Goal: Task Accomplishment & Management: Use online tool/utility

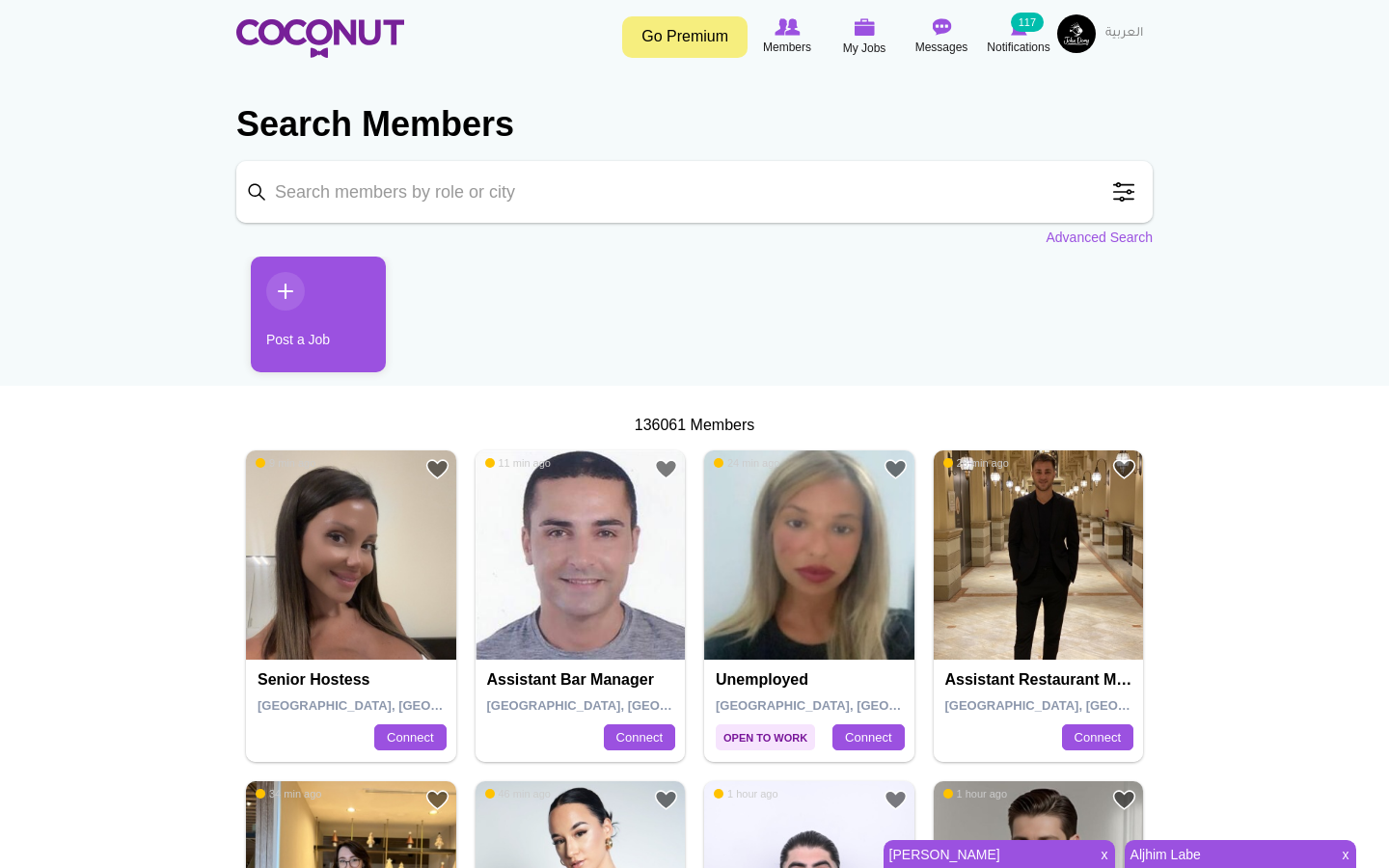
click at [1094, 43] on img at bounding box center [1076, 33] width 39 height 39
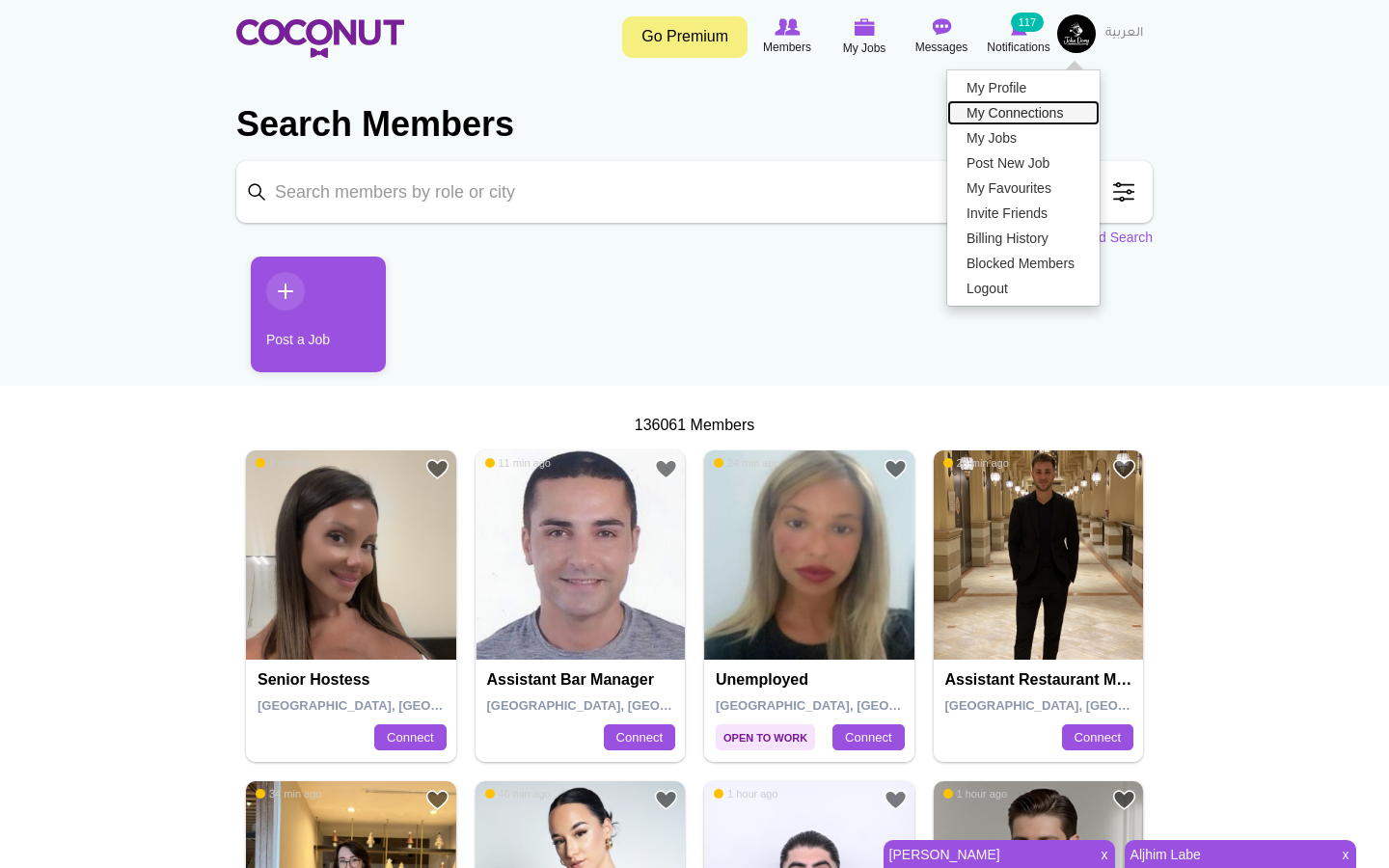
click at [1021, 113] on link "My Connections" at bounding box center [1023, 112] width 153 height 25
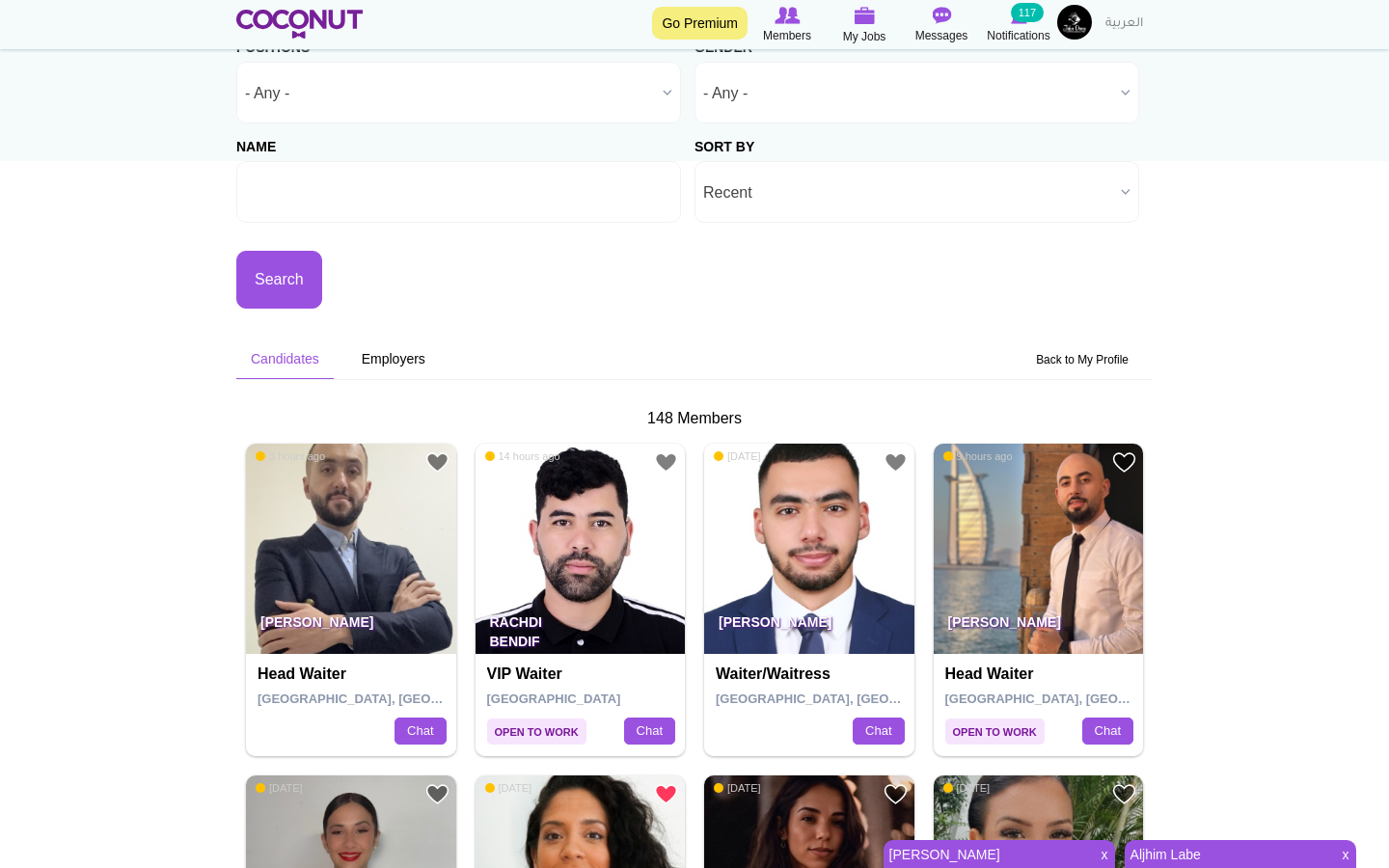
scroll to position [230, 0]
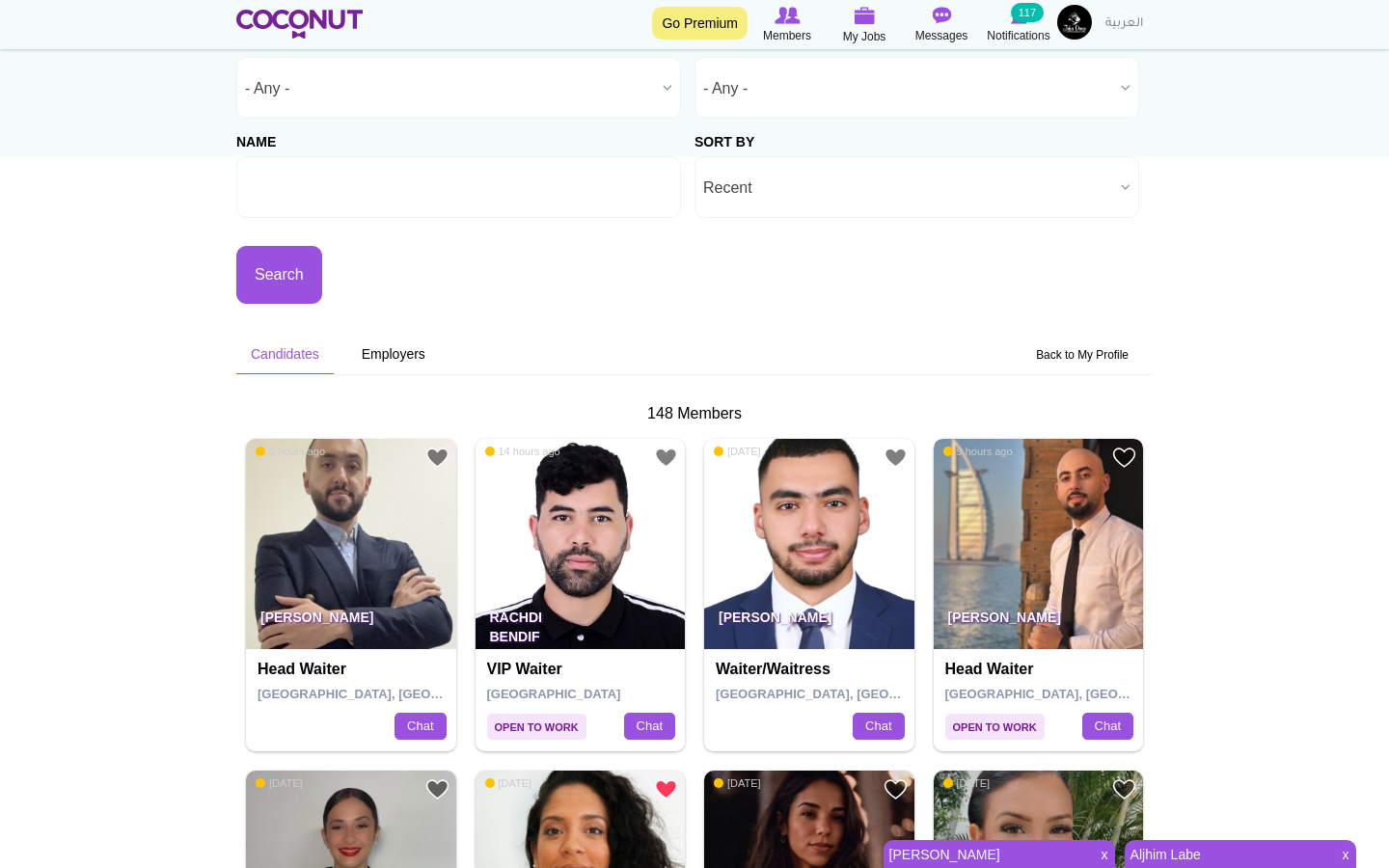
click at [994, 531] on img at bounding box center [1038, 543] width 210 height 210
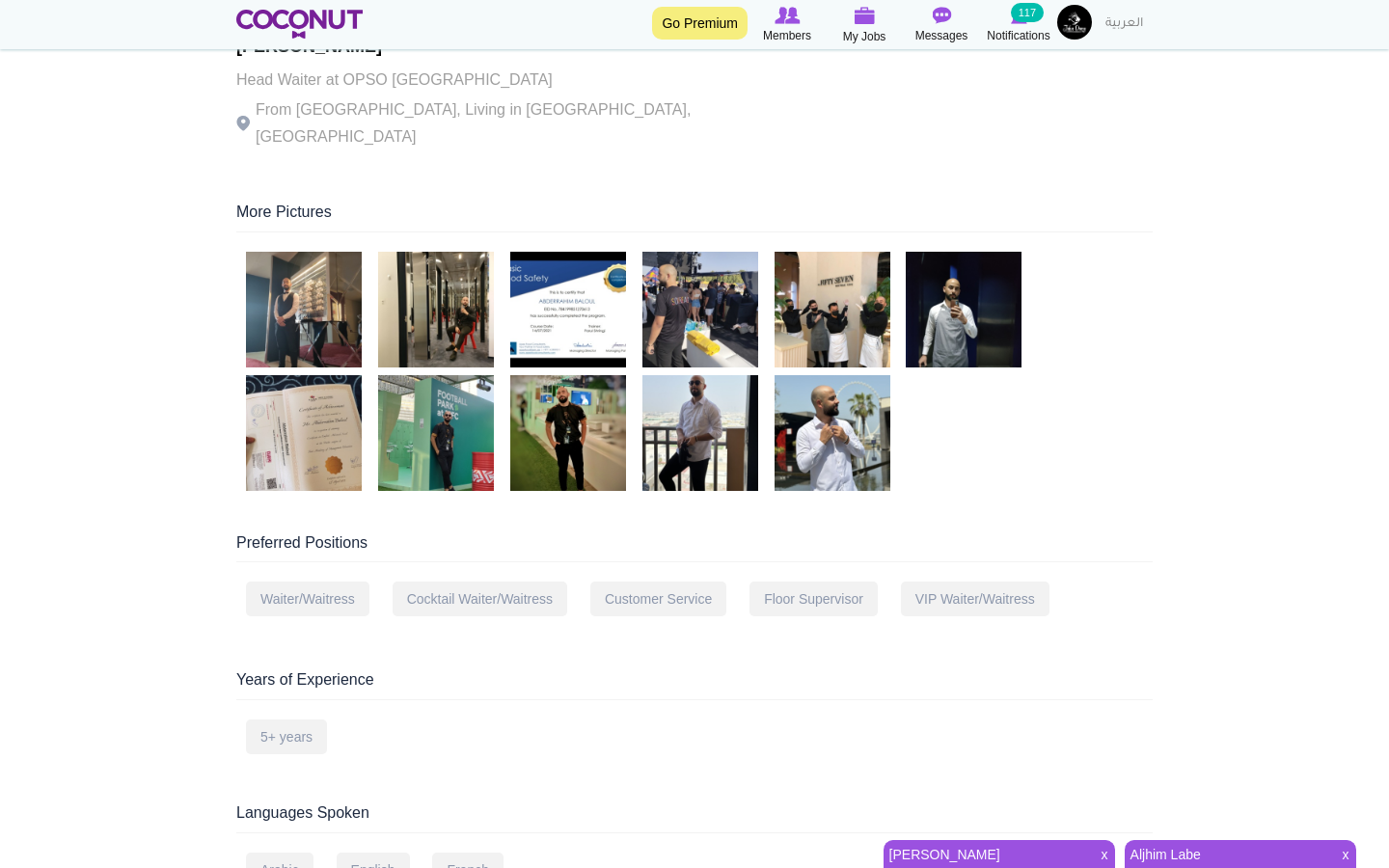
scroll to position [418, 0]
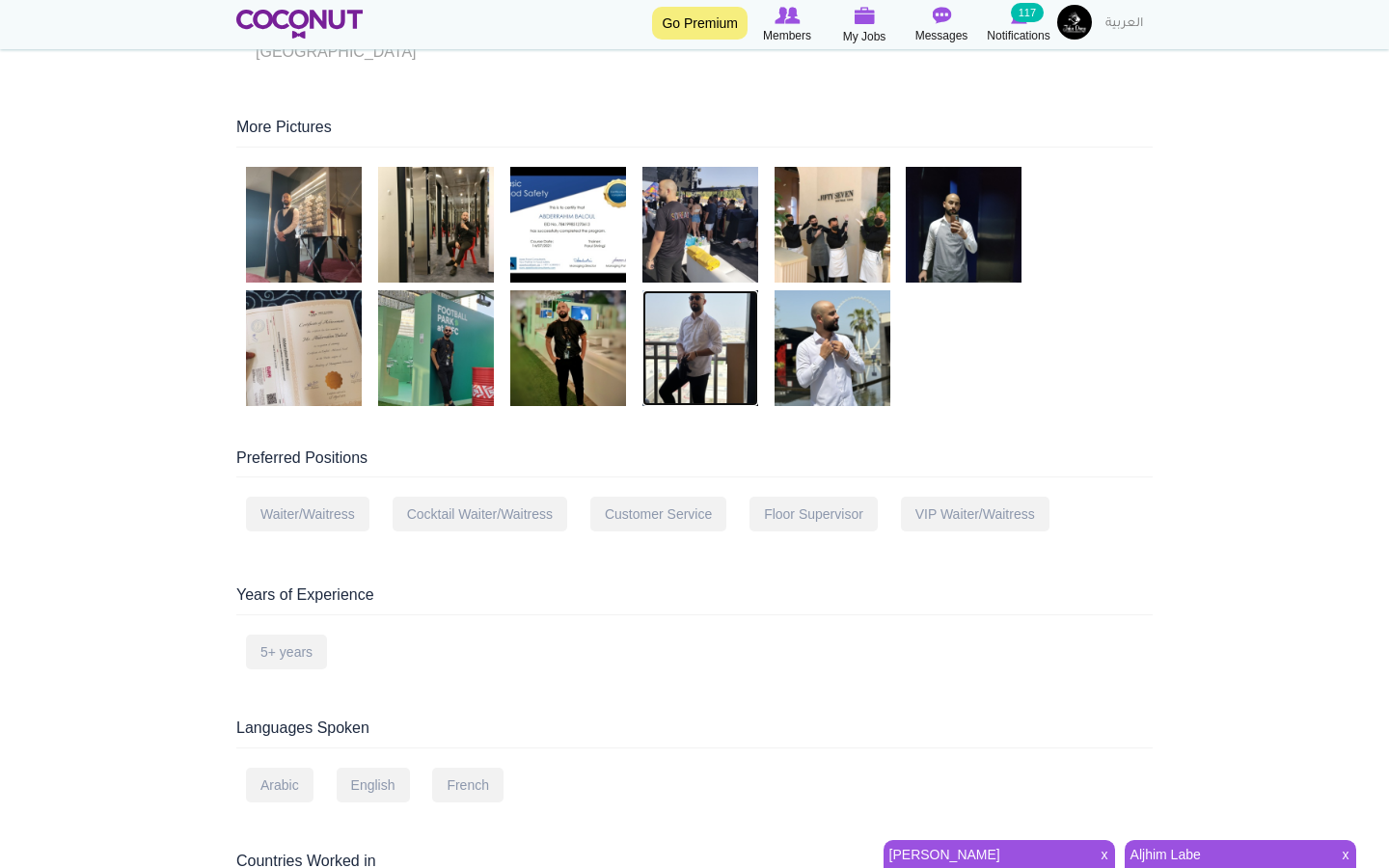
click at [705, 338] on img at bounding box center [700, 349] width 116 height 116
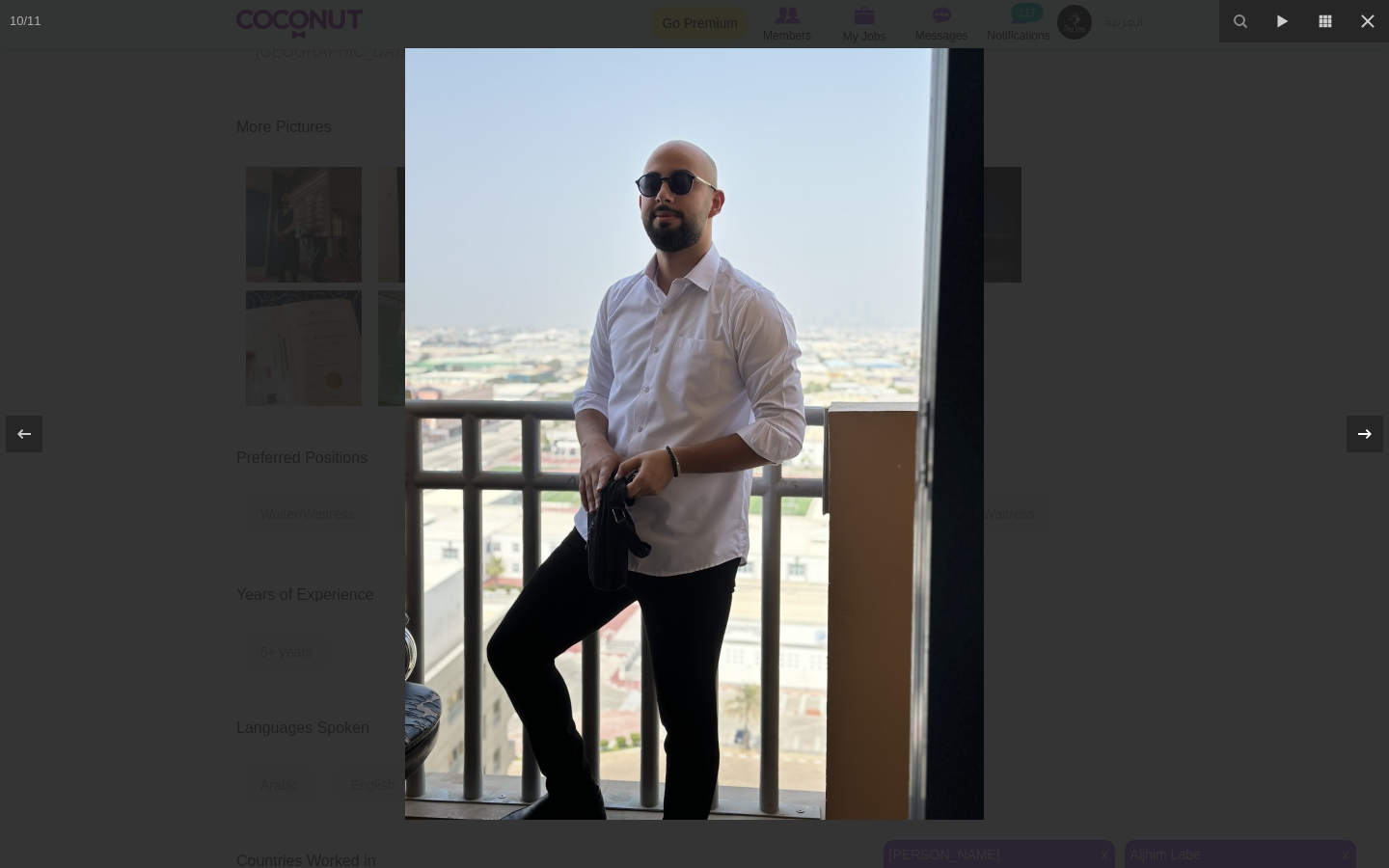
click at [1349, 432] on div at bounding box center [1364, 434] width 37 height 37
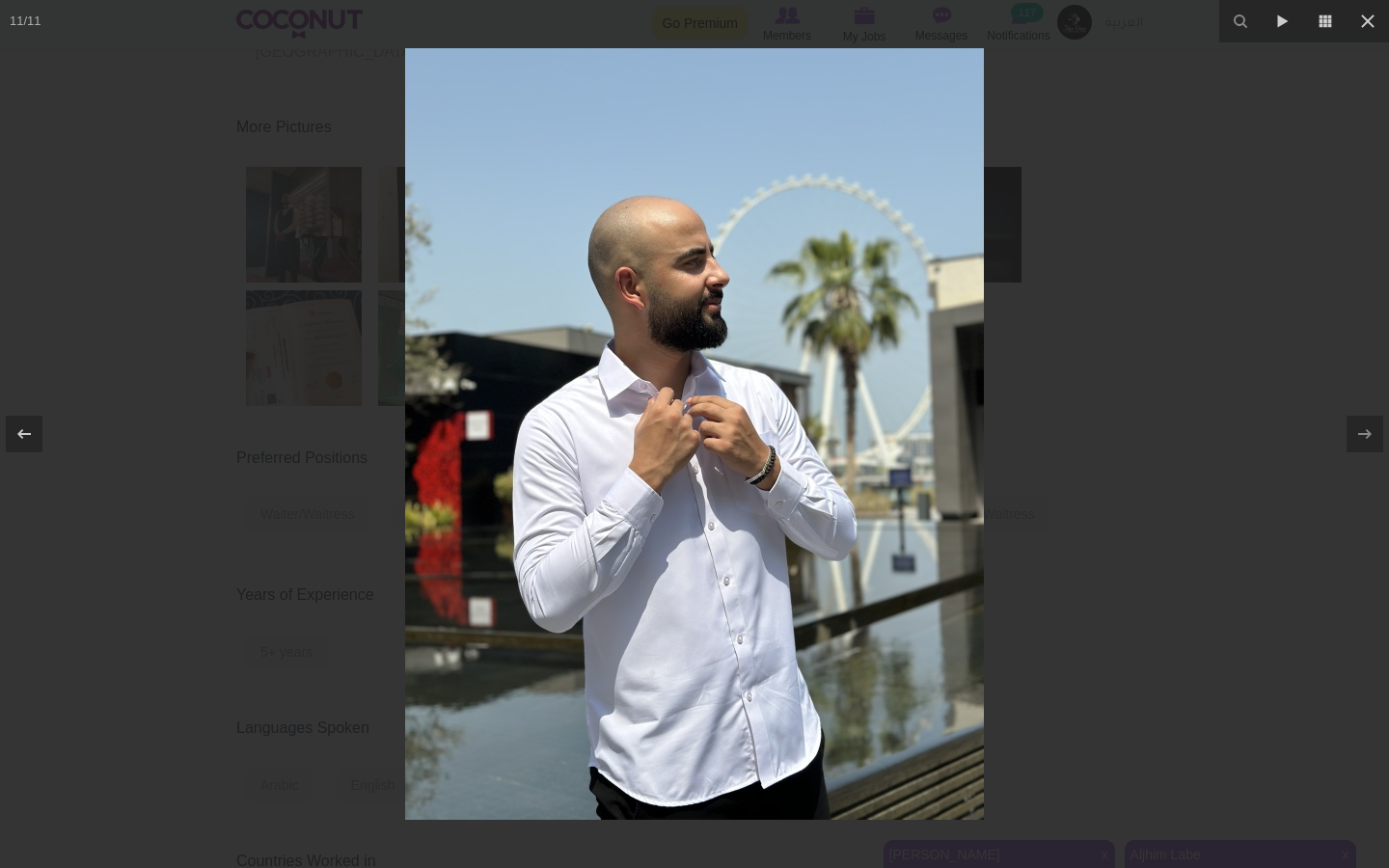
click at [1195, 385] on div at bounding box center [694, 434] width 1389 height 868
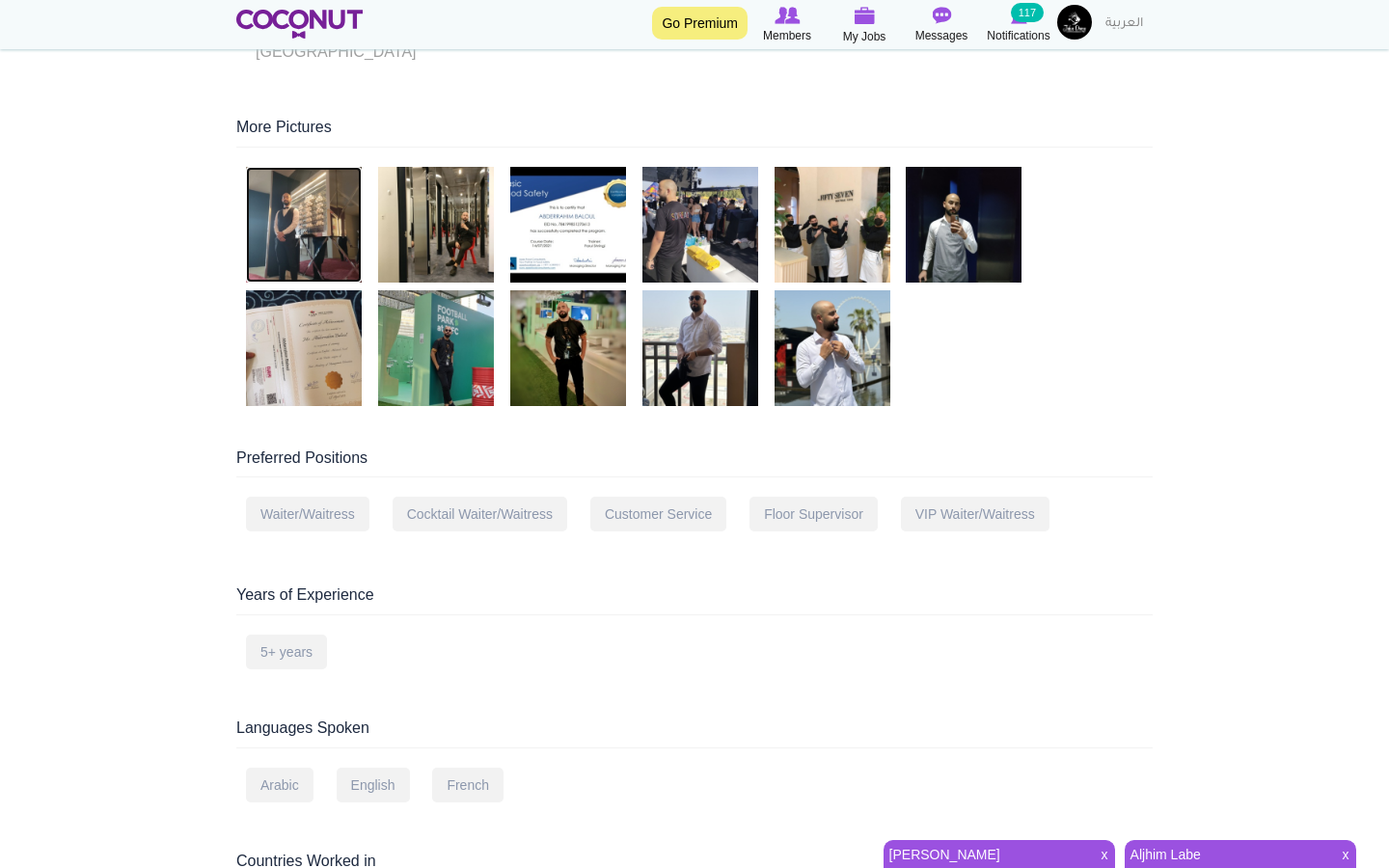
click at [338, 199] on img at bounding box center [304, 225] width 116 height 116
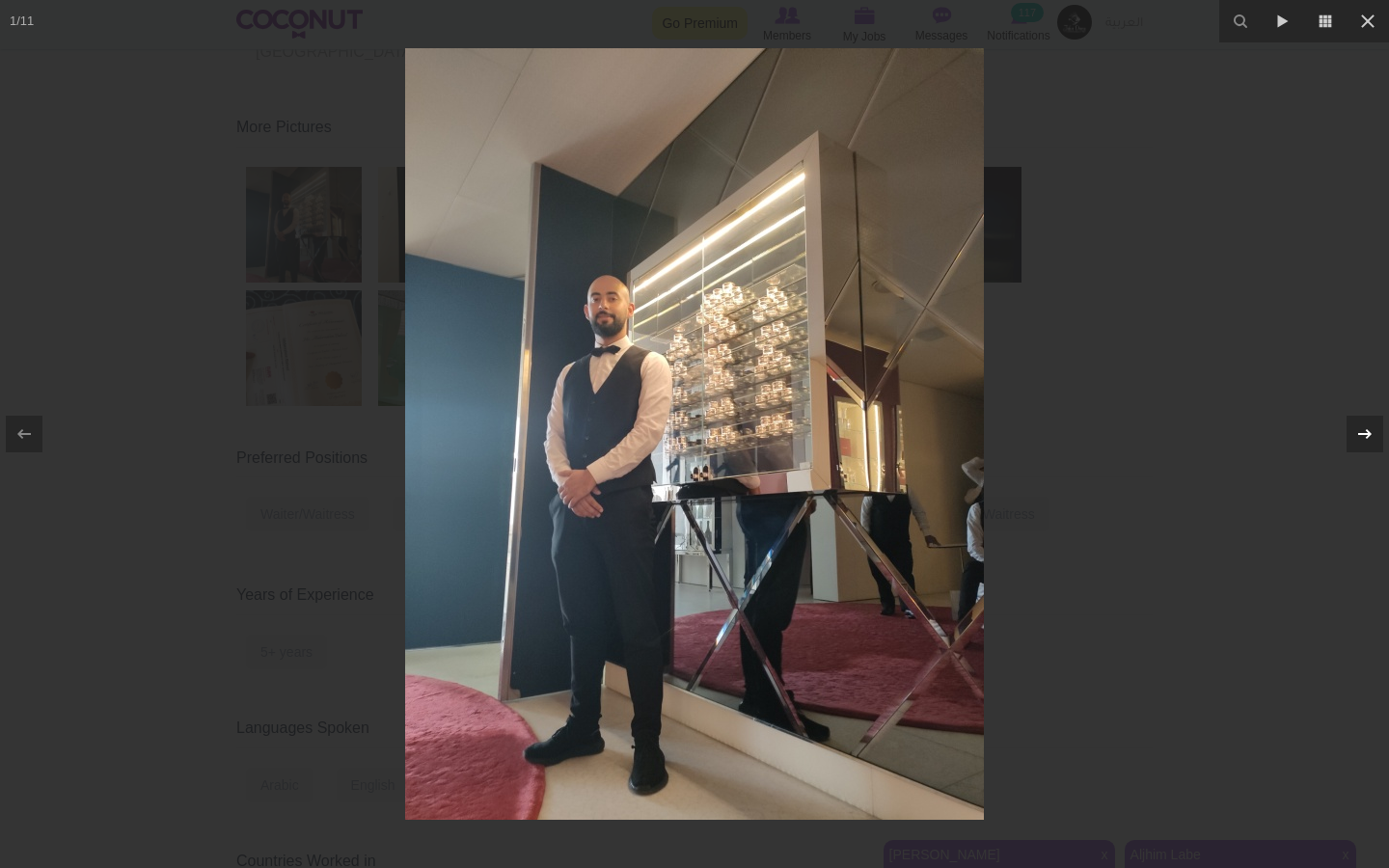
click at [1366, 432] on icon at bounding box center [1364, 434] width 23 height 23
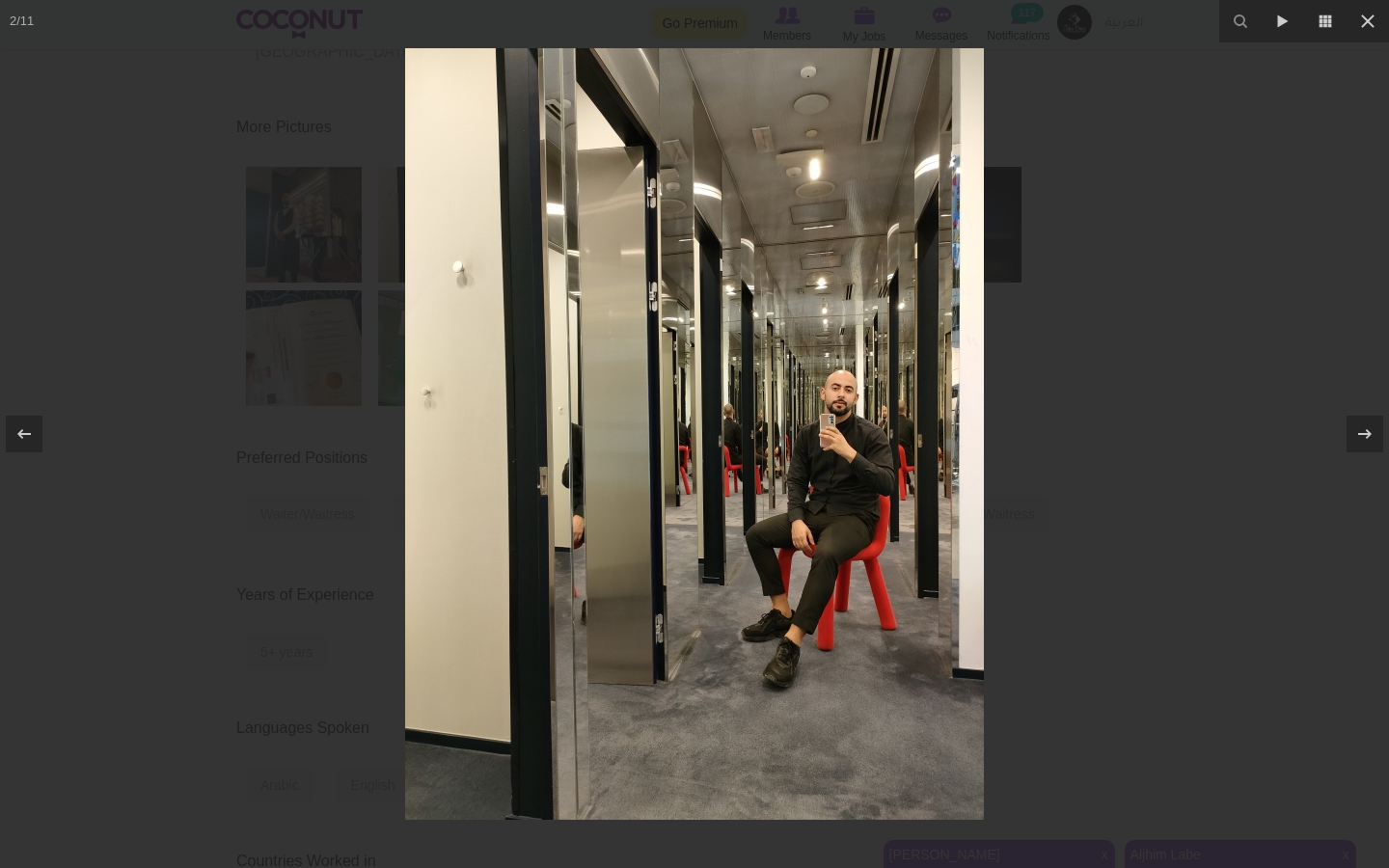
click at [1200, 398] on div at bounding box center [694, 434] width 1389 height 868
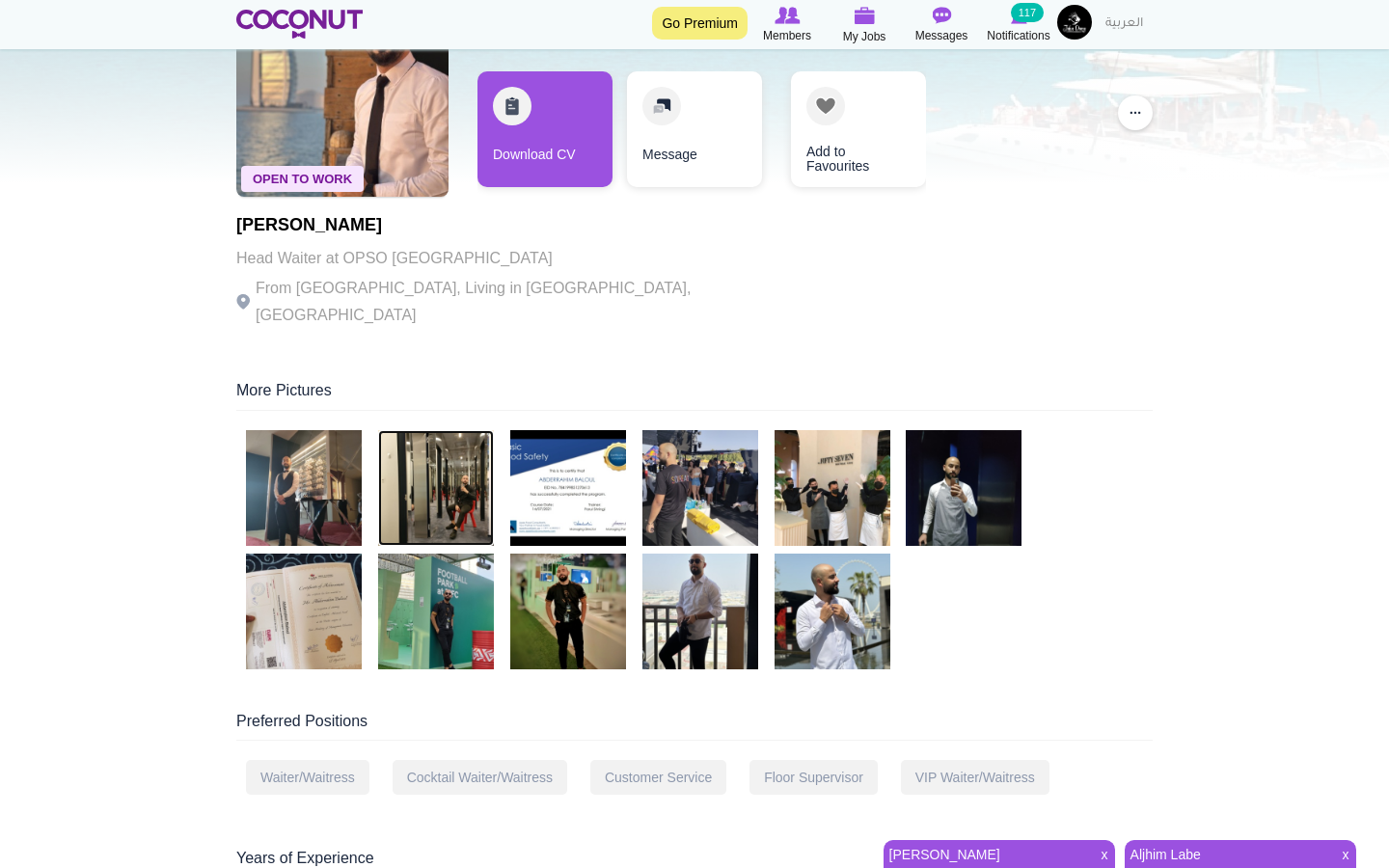
scroll to position [91, 0]
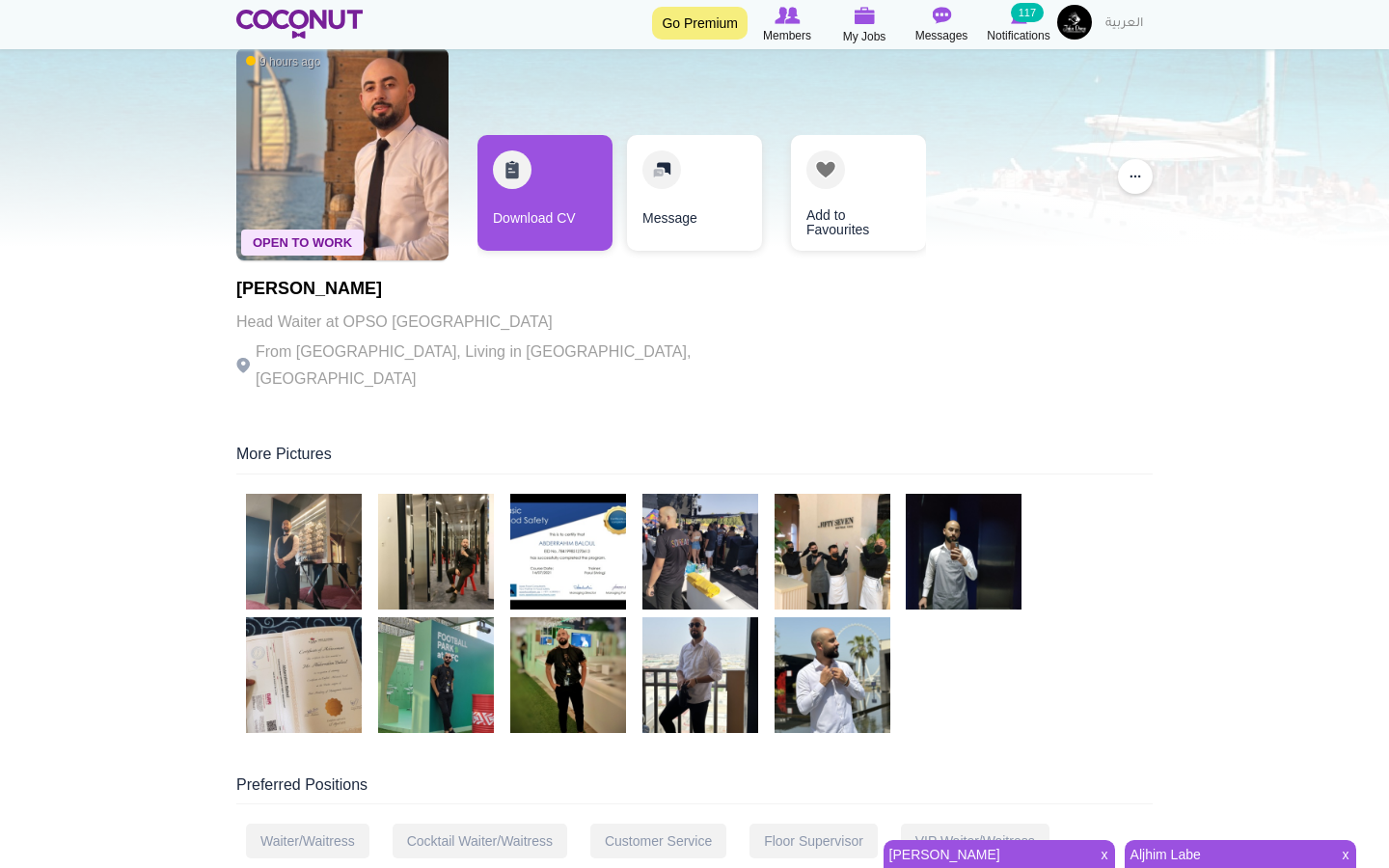
click at [570, 126] on div "Open To Work 9 hours ago Baloul Abderrahim Head Waiter at OPSO Dubai Mall From …" at bounding box center [501, 222] width 531 height 367
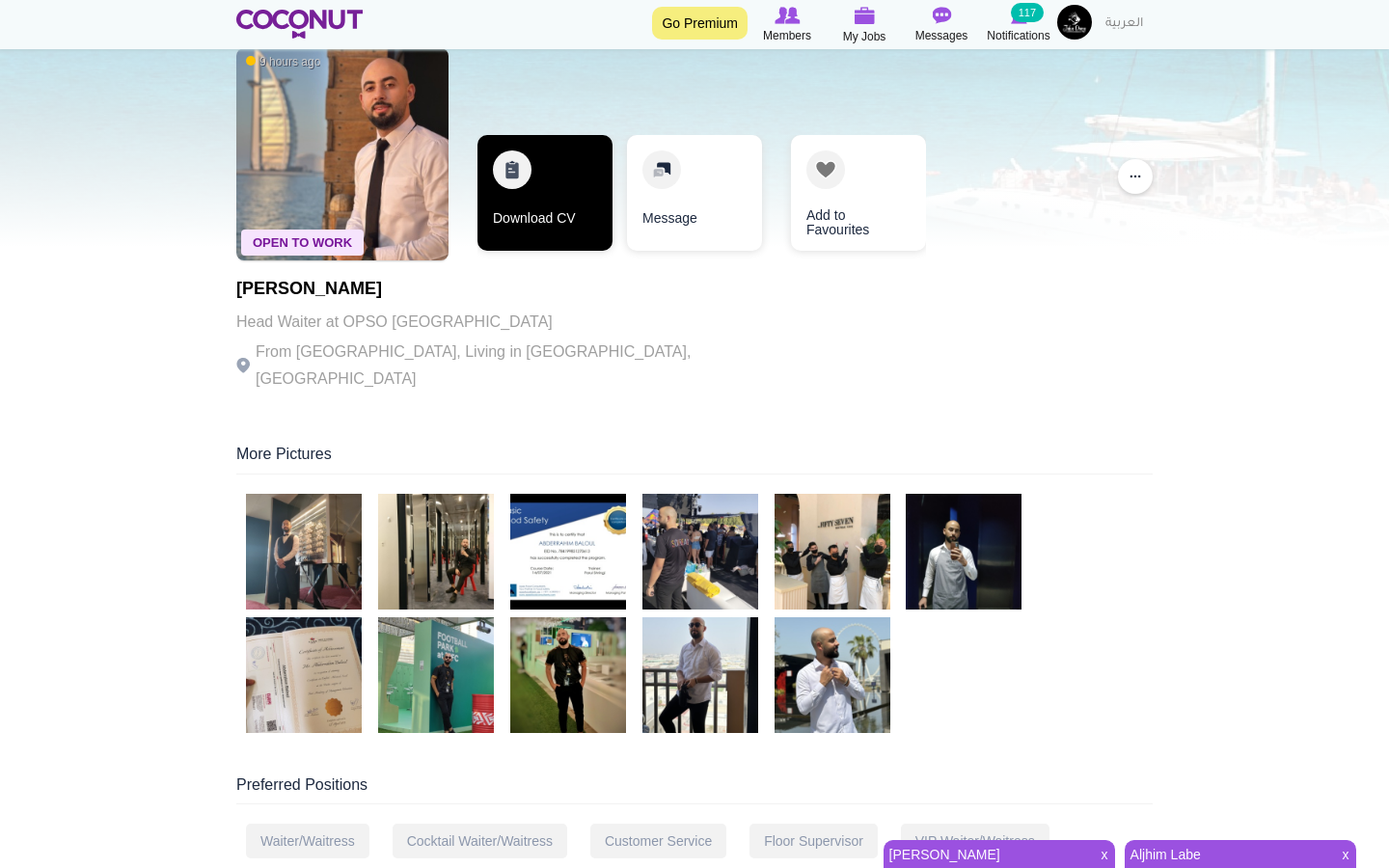
click at [570, 189] on link "Download CV" at bounding box center [545, 193] width 135 height 116
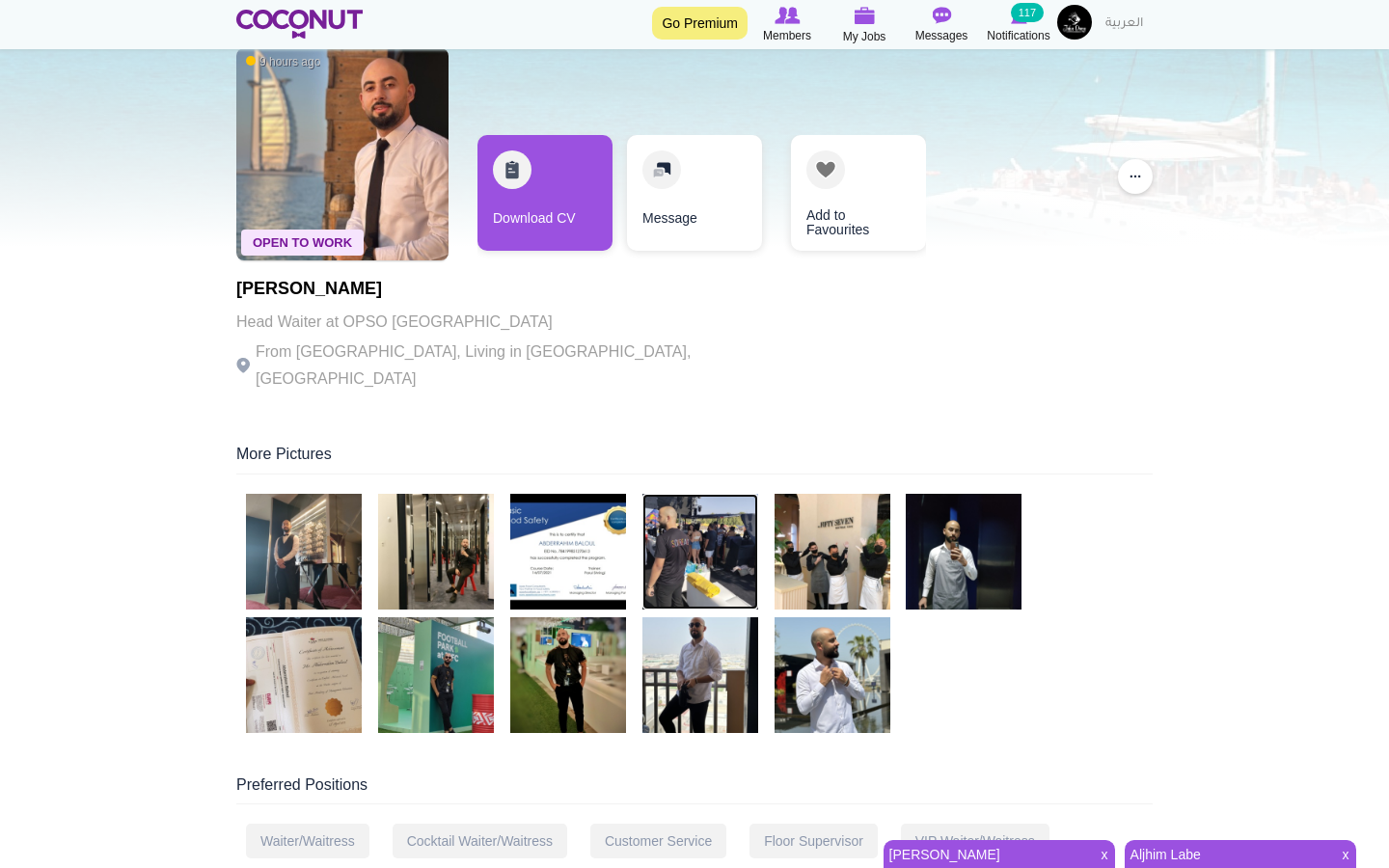
click at [726, 530] on img at bounding box center [700, 551] width 116 height 116
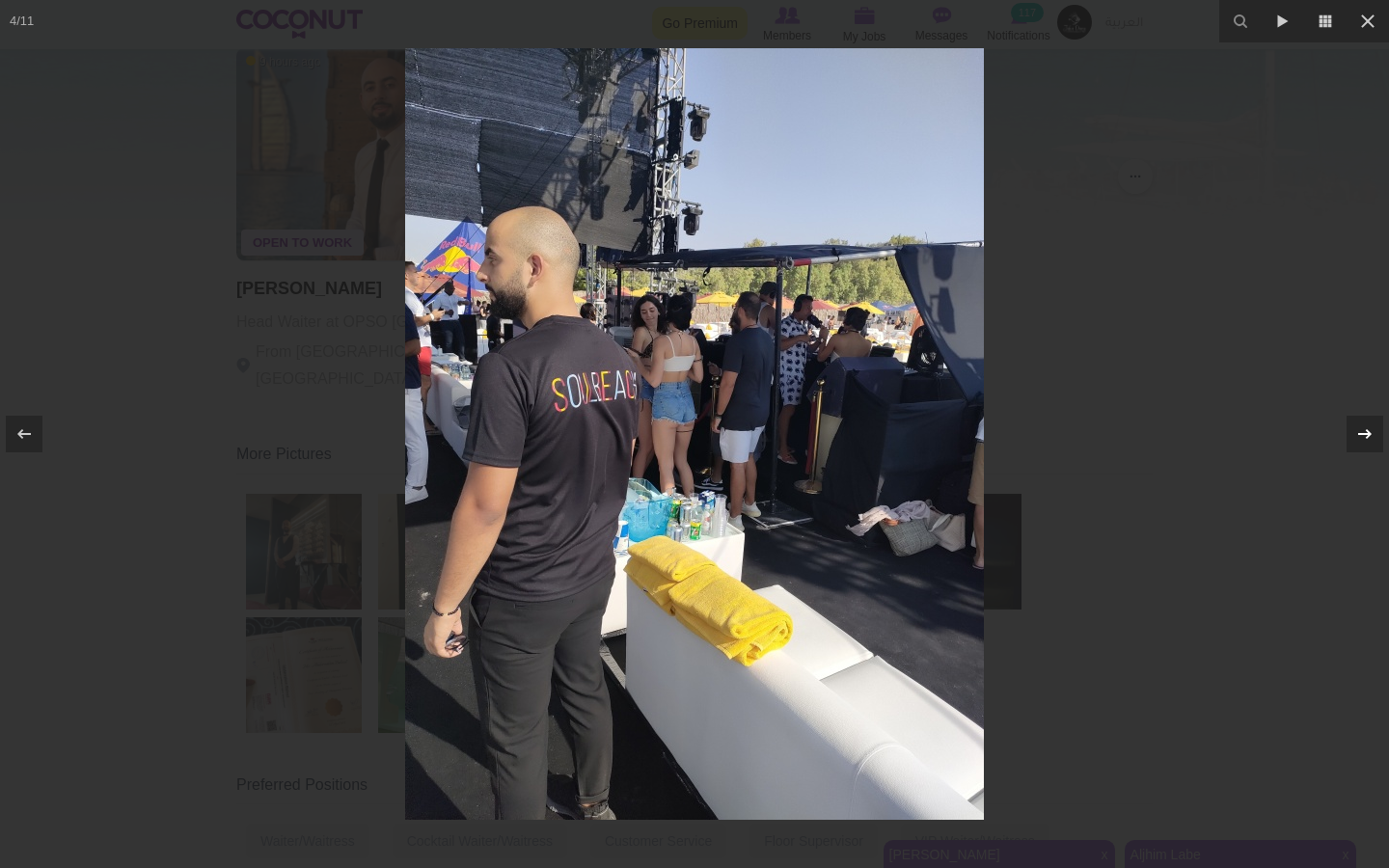
click at [1364, 434] on icon at bounding box center [1364, 434] width 23 height 23
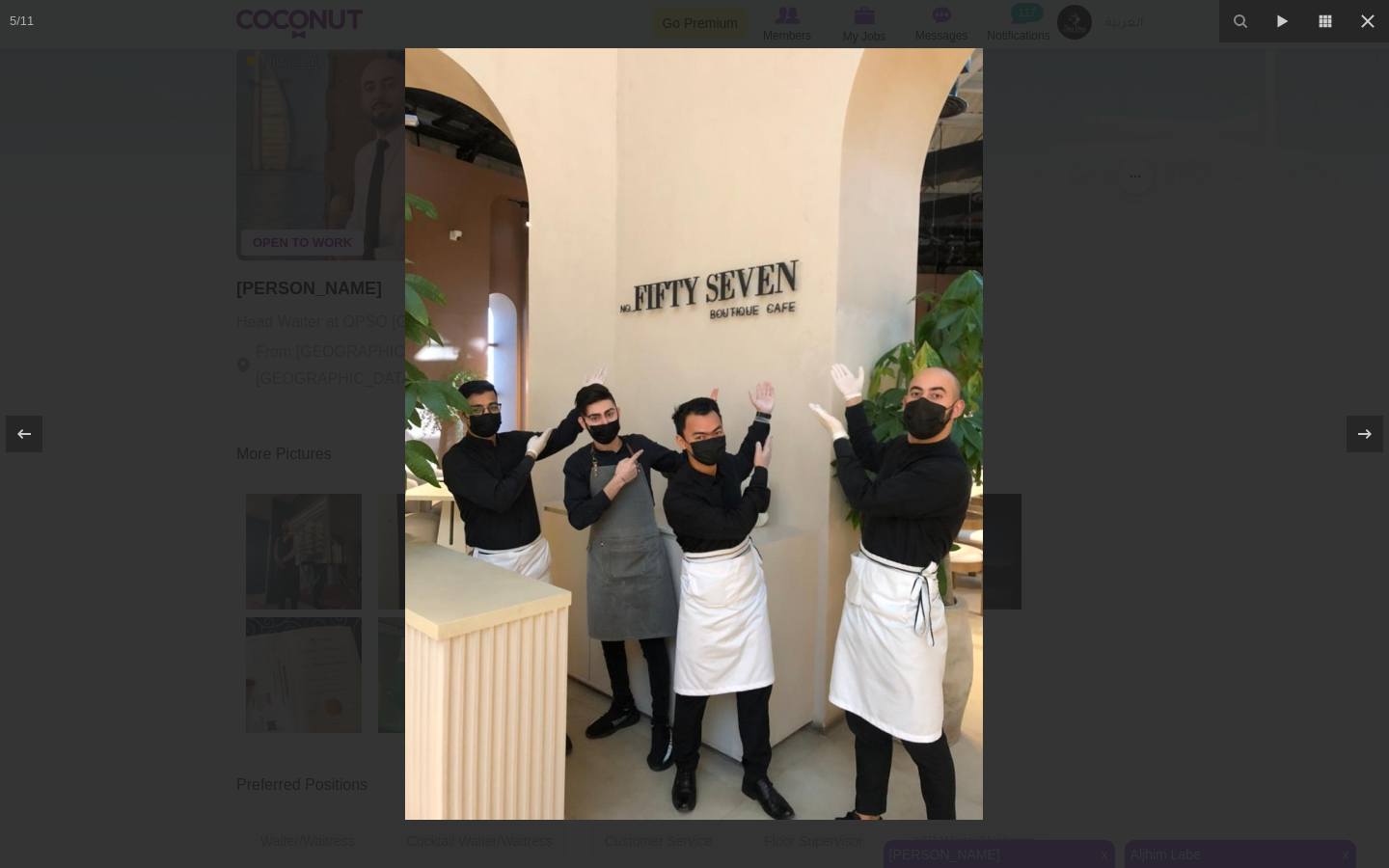
click at [1125, 217] on div at bounding box center [694, 434] width 1389 height 868
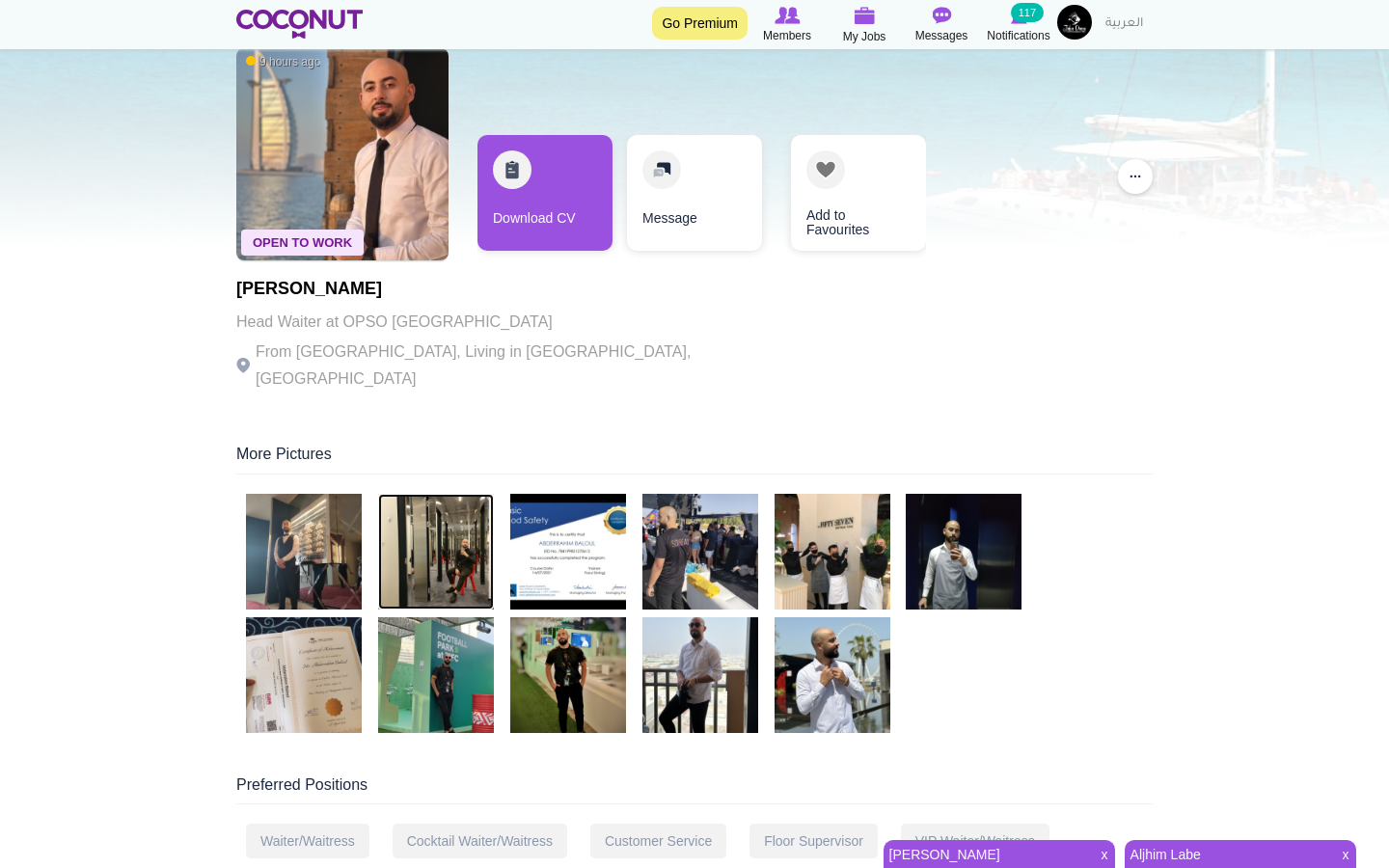
click at [442, 526] on img at bounding box center [436, 551] width 116 height 116
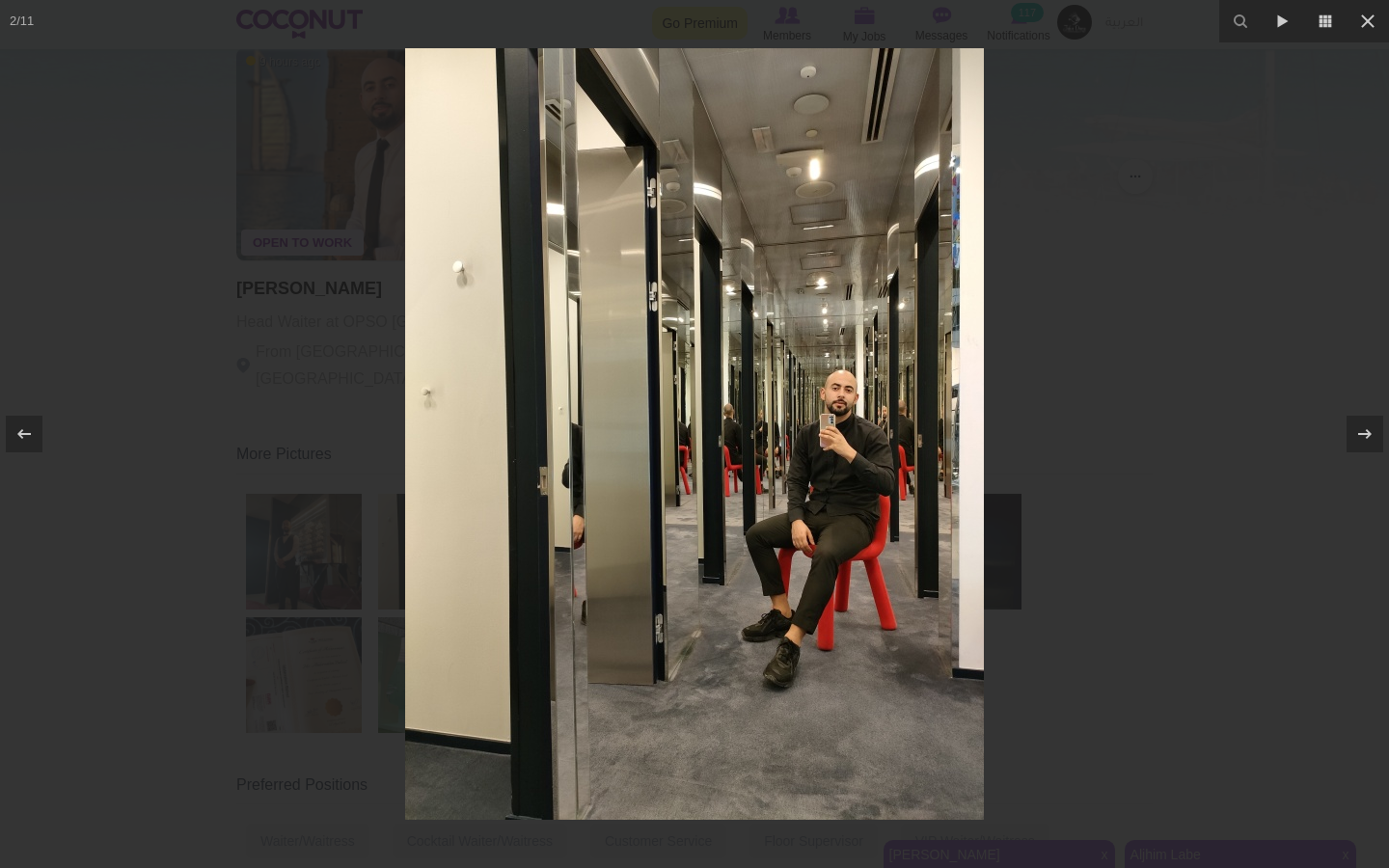
click at [1096, 419] on div at bounding box center [694, 434] width 1389 height 868
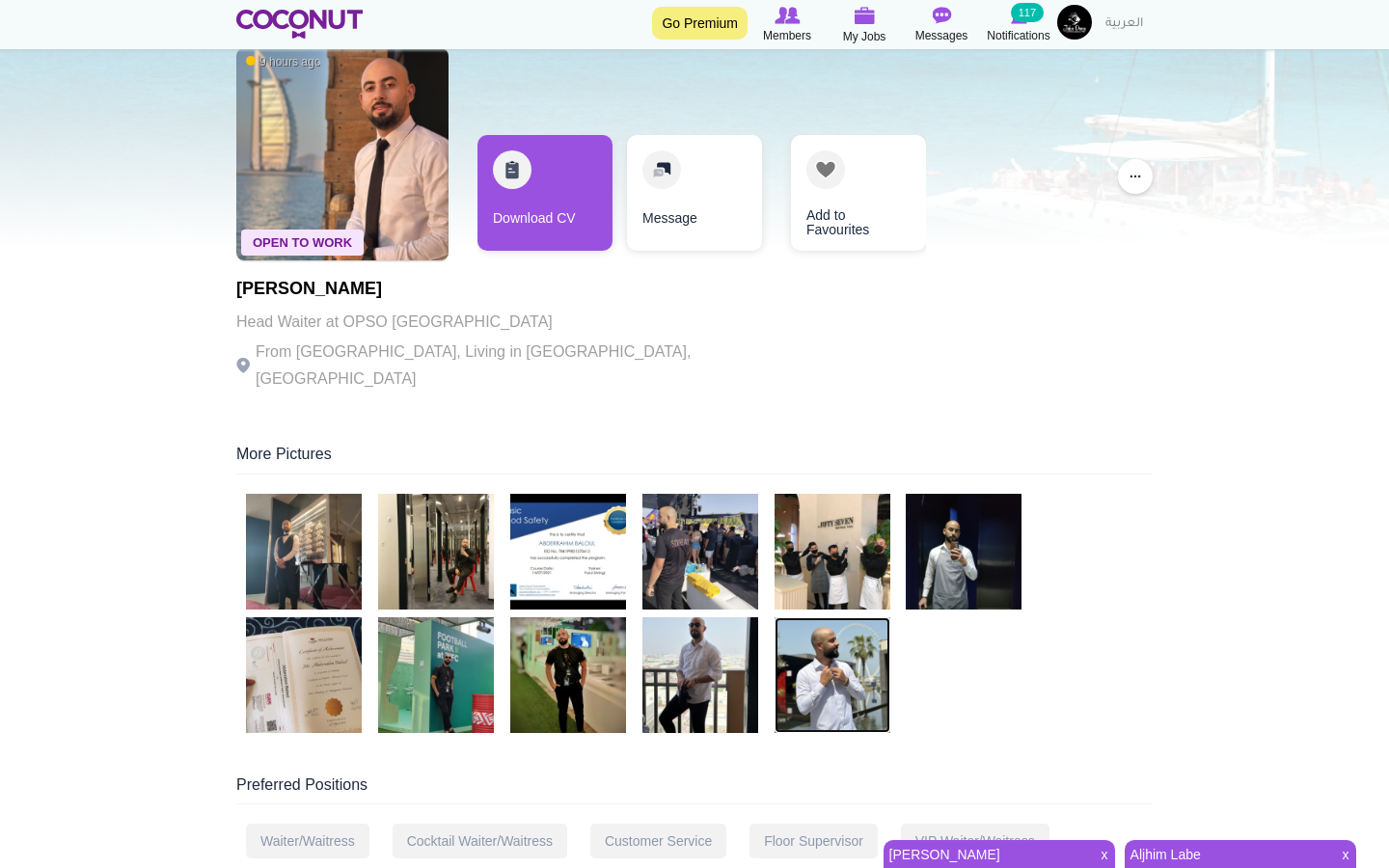
click at [855, 647] on img at bounding box center [832, 675] width 116 height 116
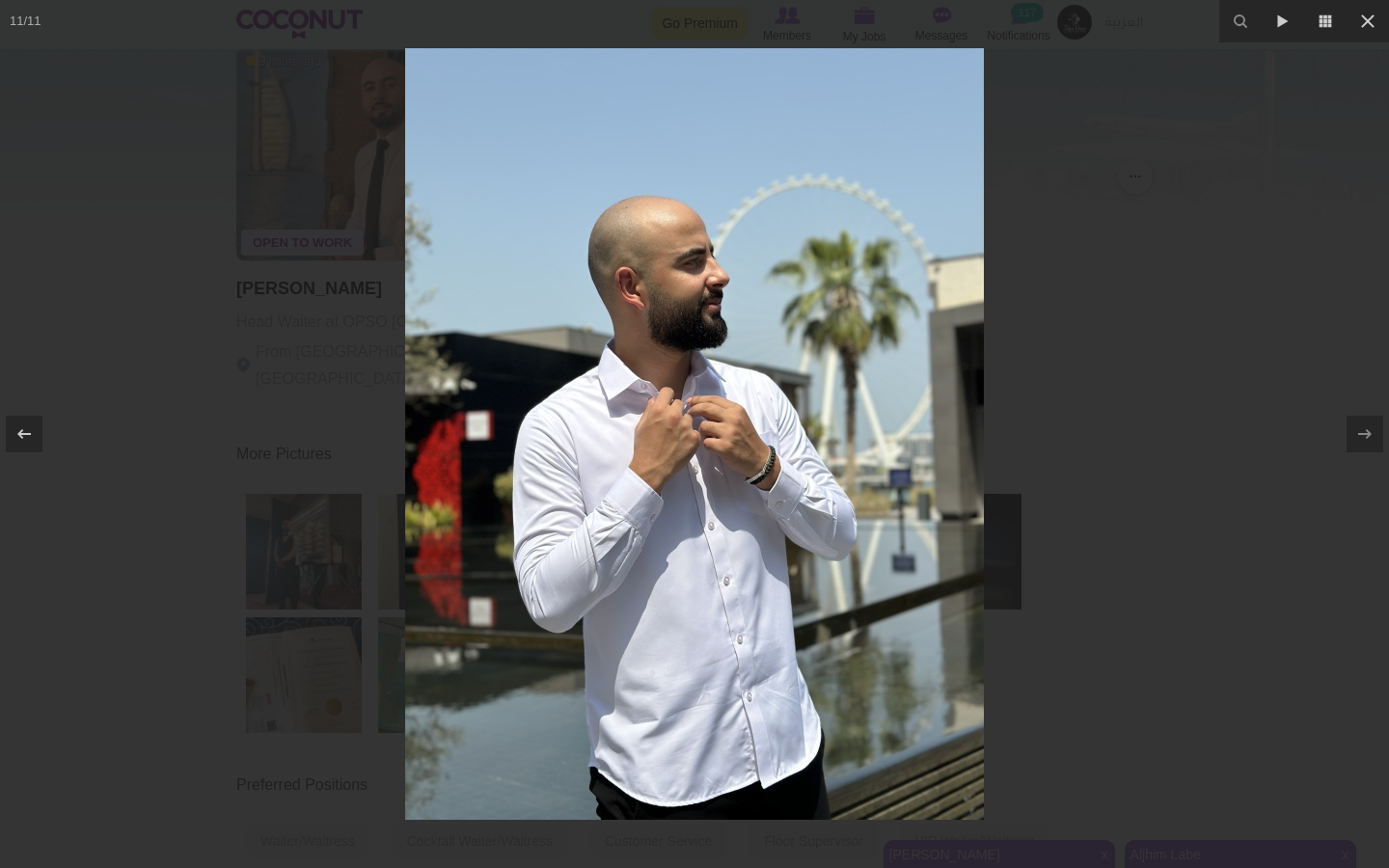
click at [1104, 514] on div at bounding box center [694, 434] width 1389 height 868
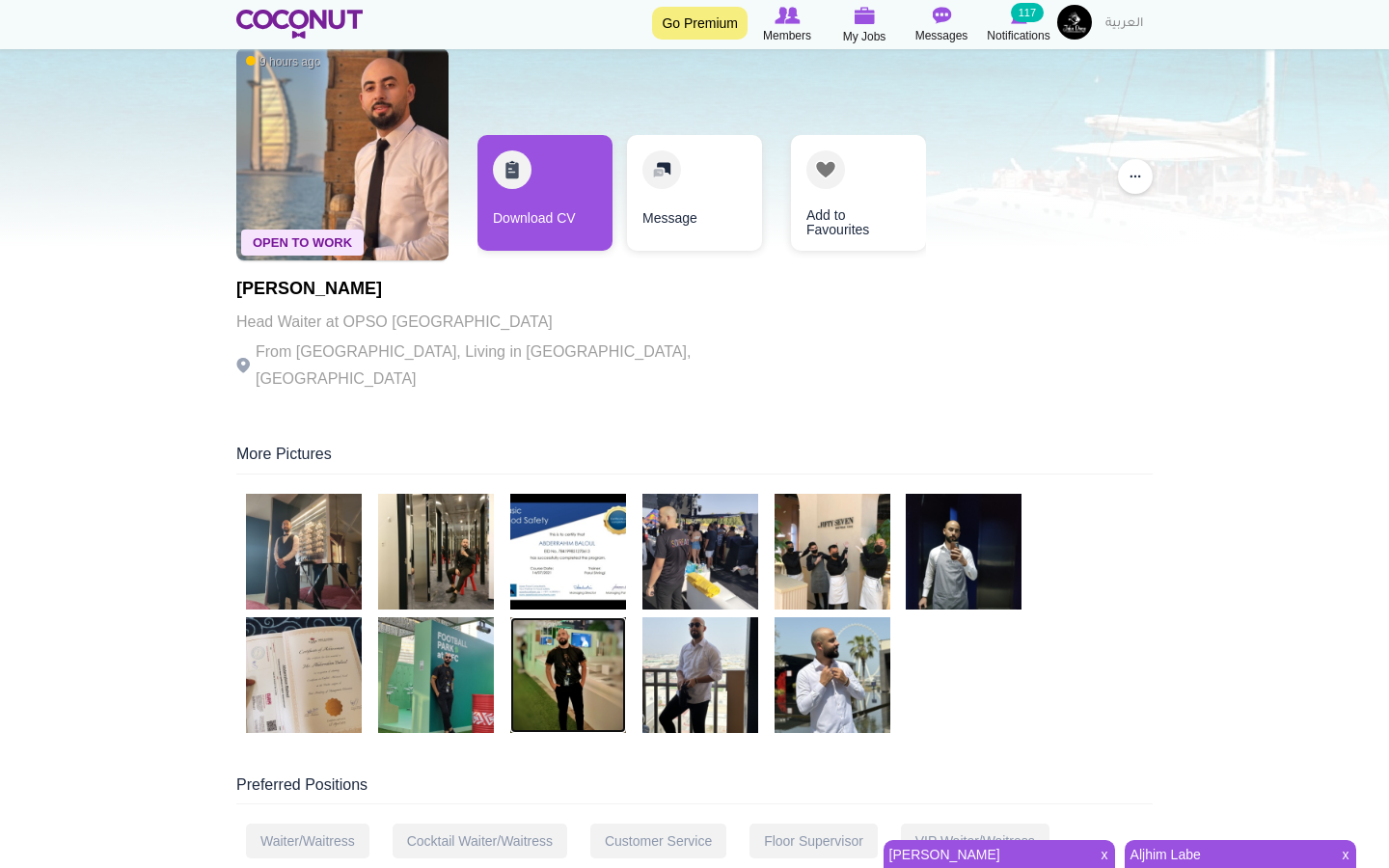
click at [608, 676] on img at bounding box center [569, 675] width 116 height 116
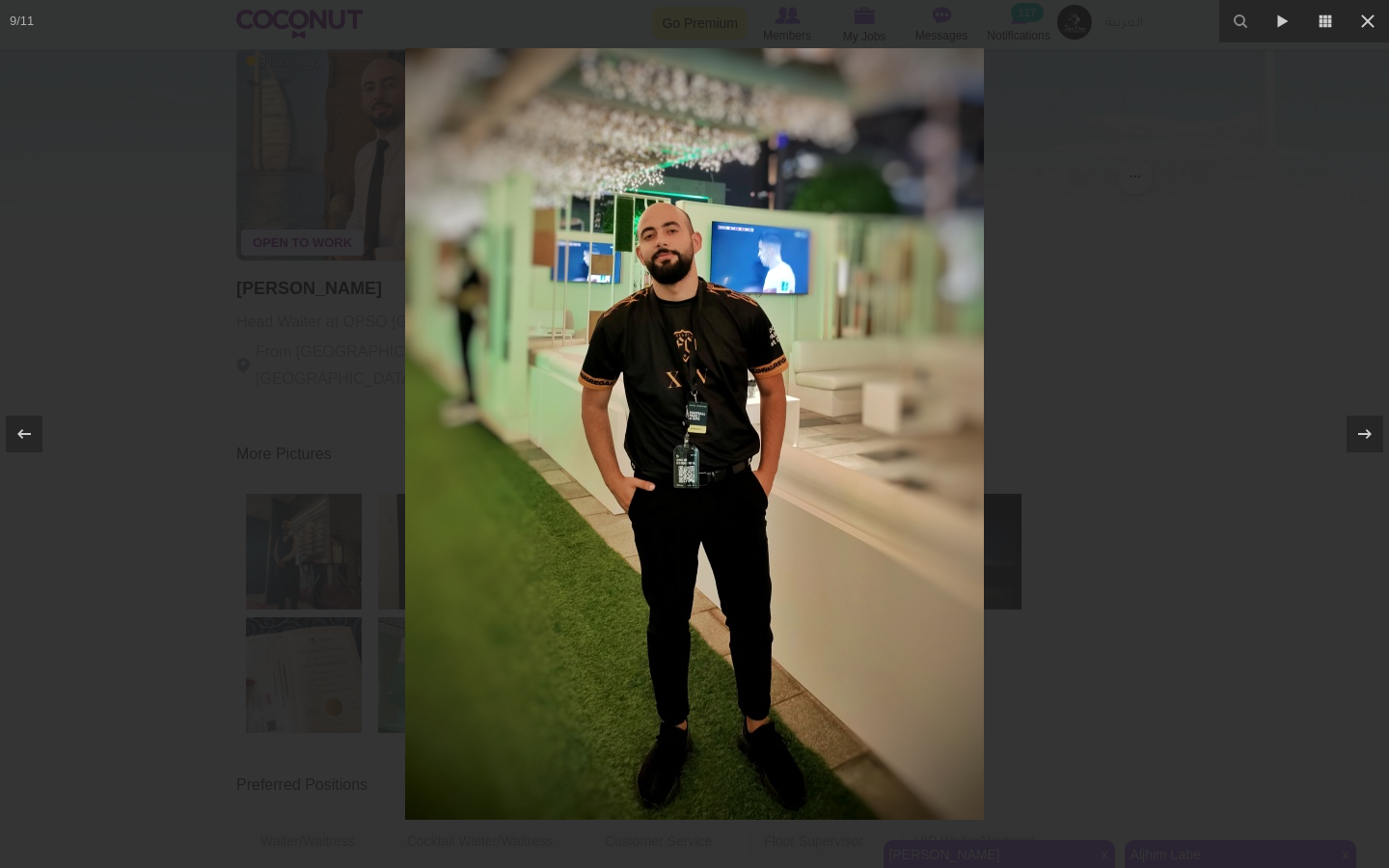
click at [1112, 377] on div at bounding box center [694, 434] width 1389 height 868
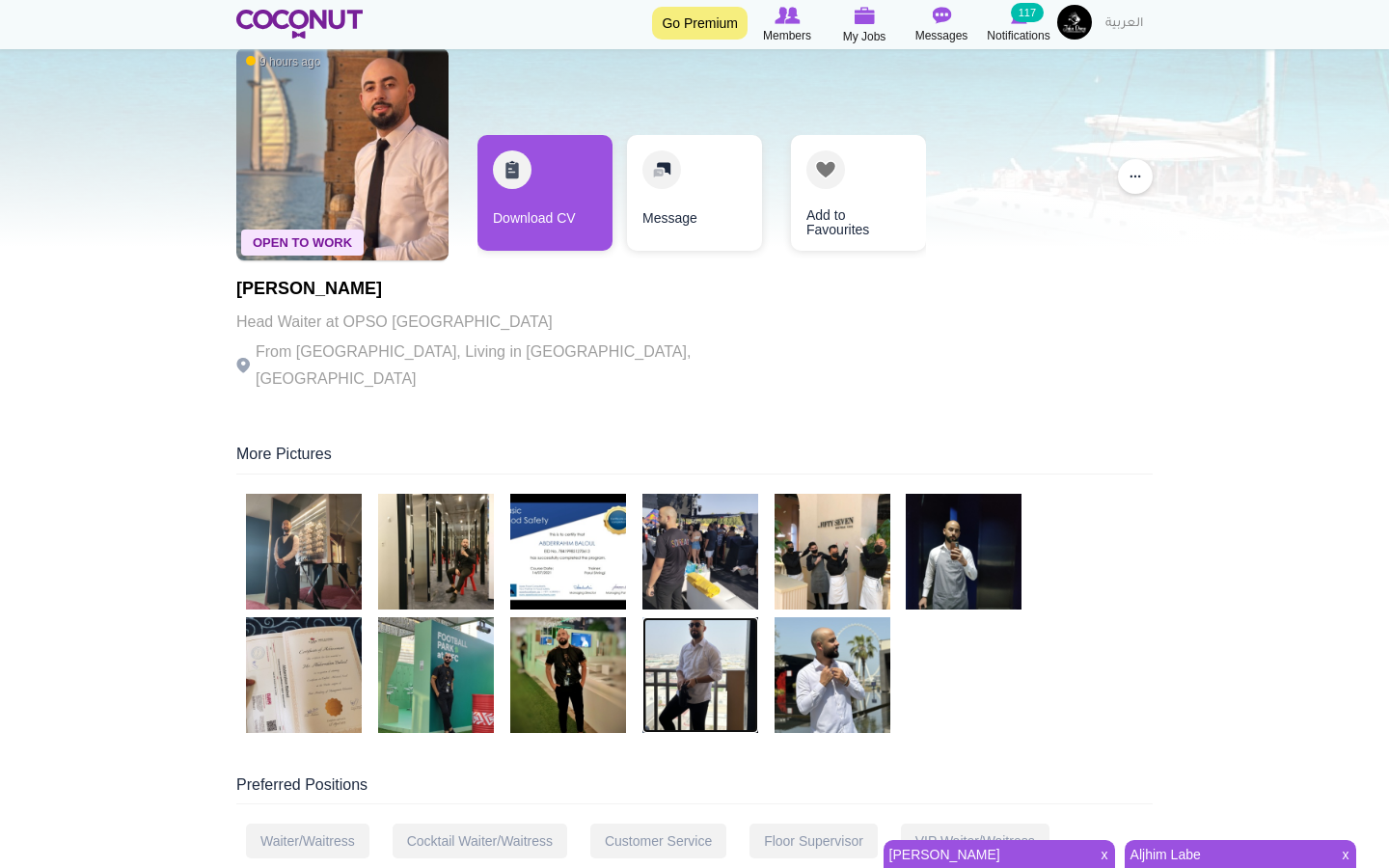
click at [740, 665] on img at bounding box center [700, 675] width 116 height 116
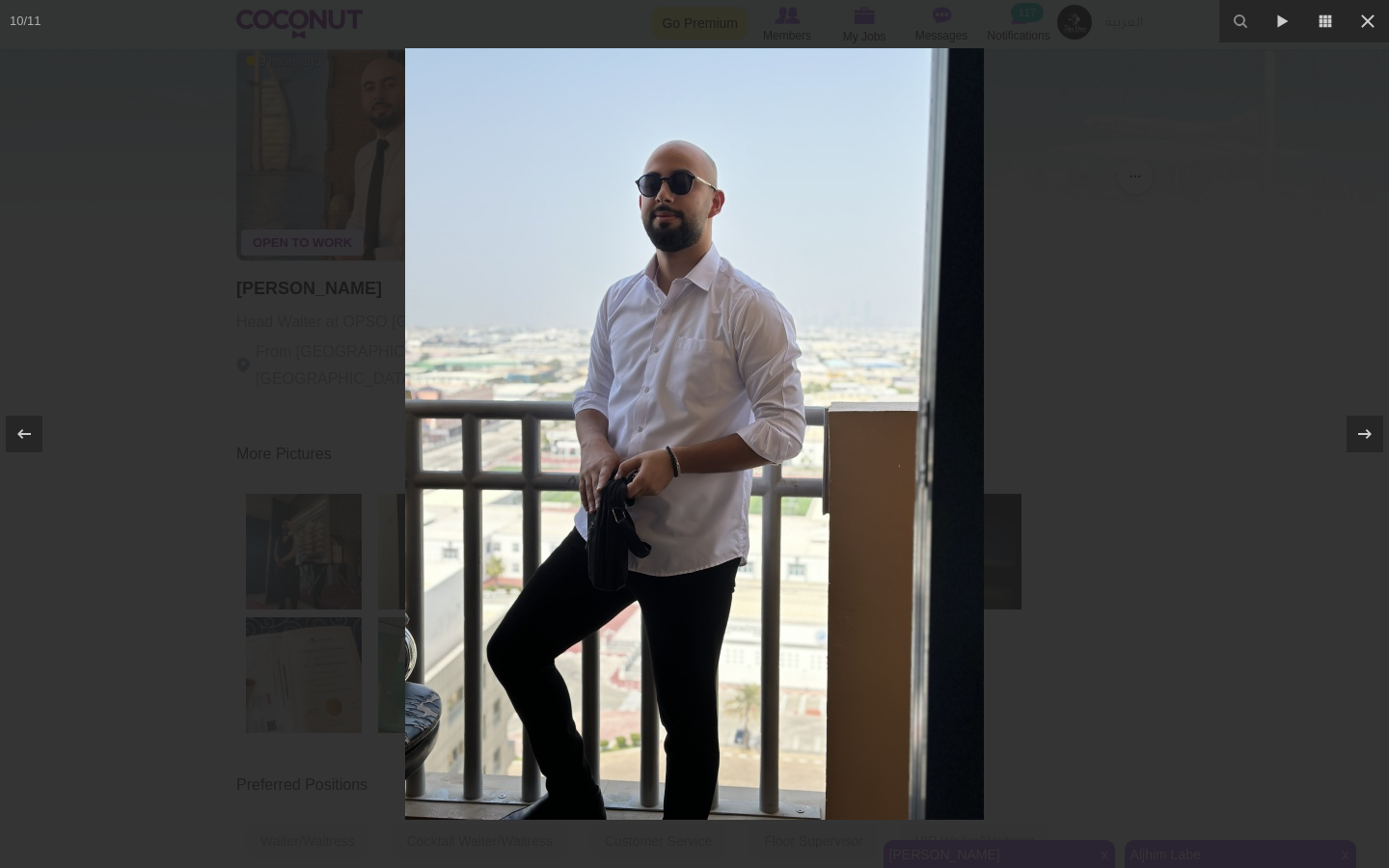
click at [1040, 269] on div at bounding box center [694, 434] width 1389 height 868
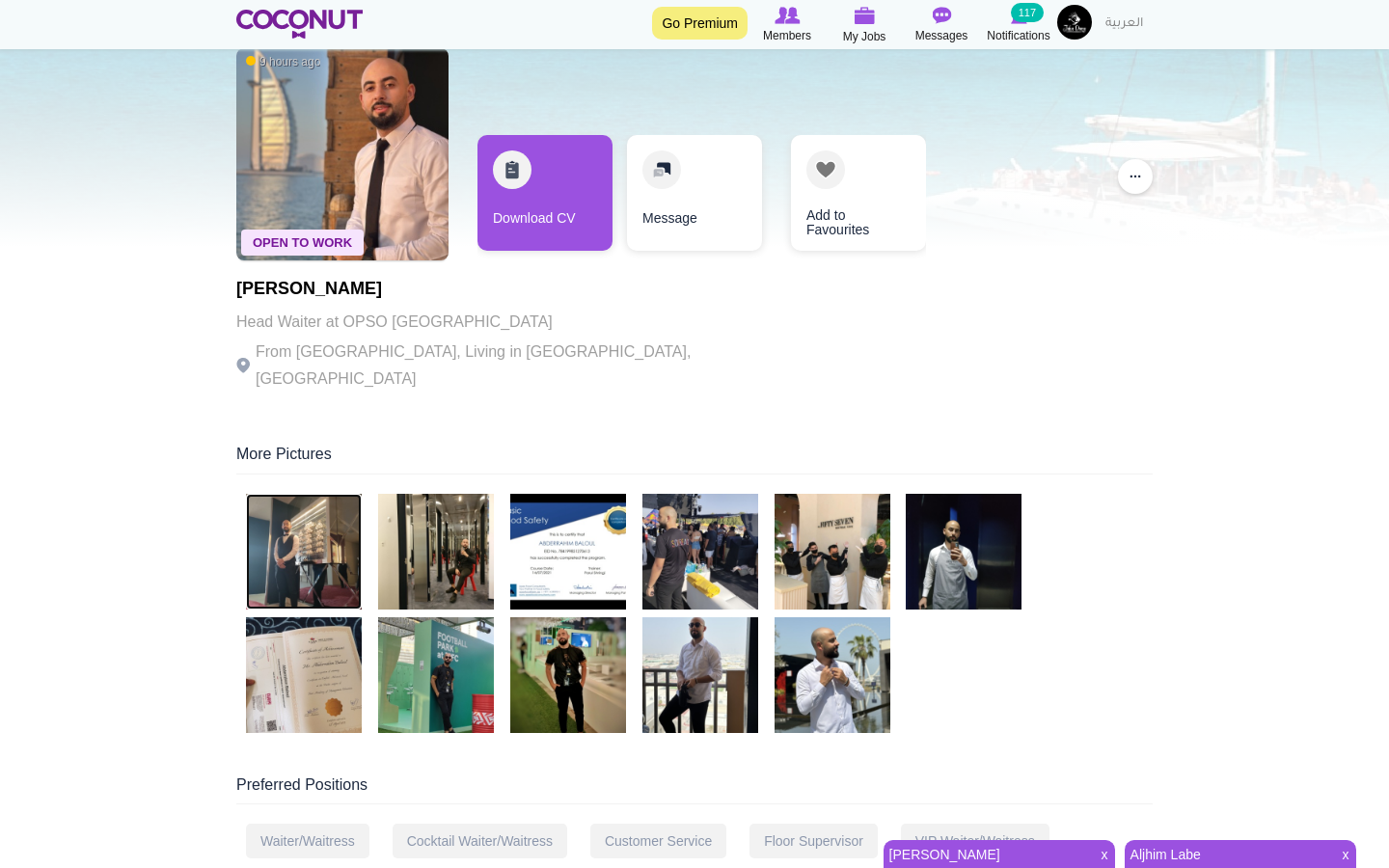
click at [342, 532] on img at bounding box center [304, 551] width 116 height 116
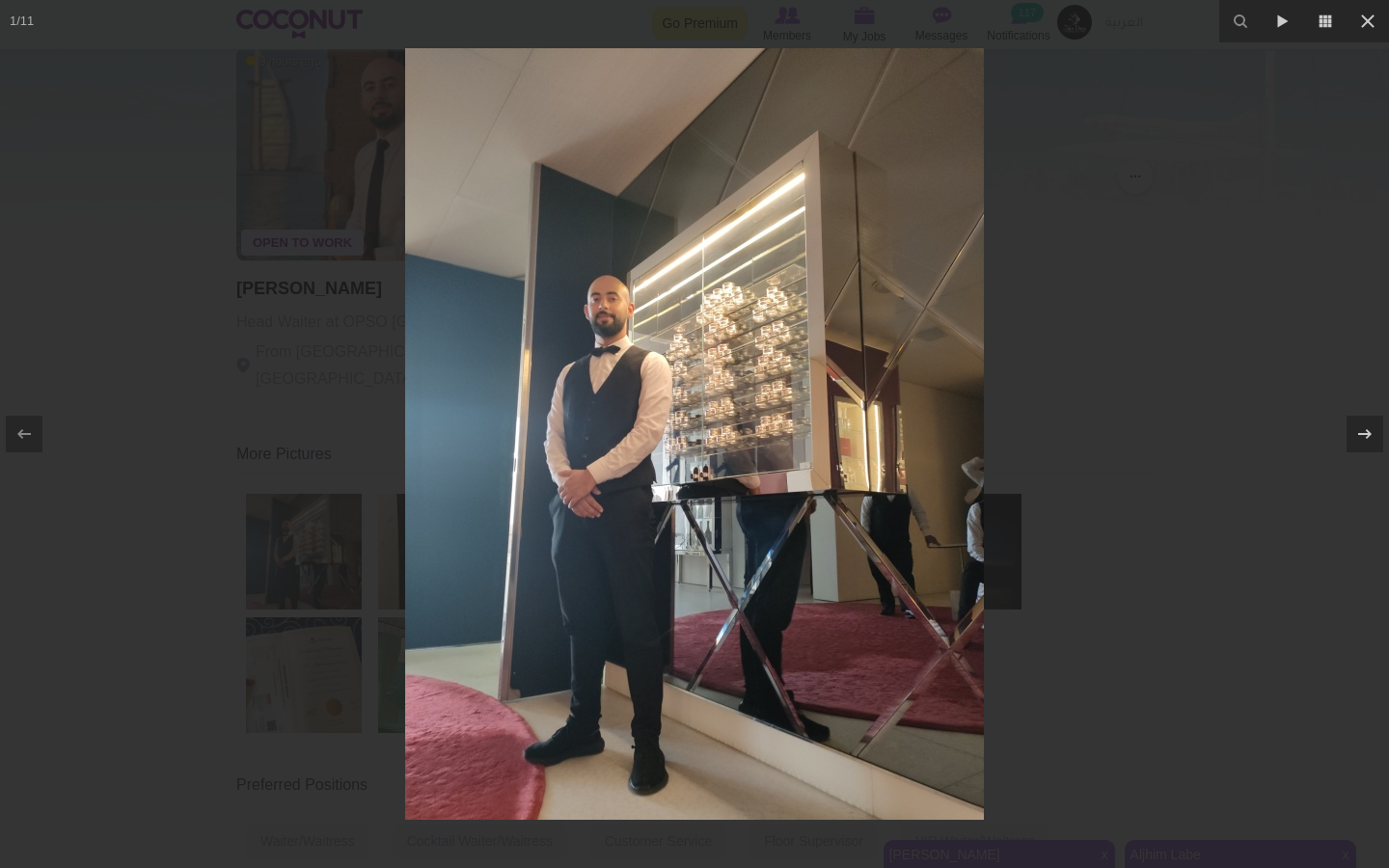
click at [1195, 344] on div at bounding box center [694, 434] width 1389 height 868
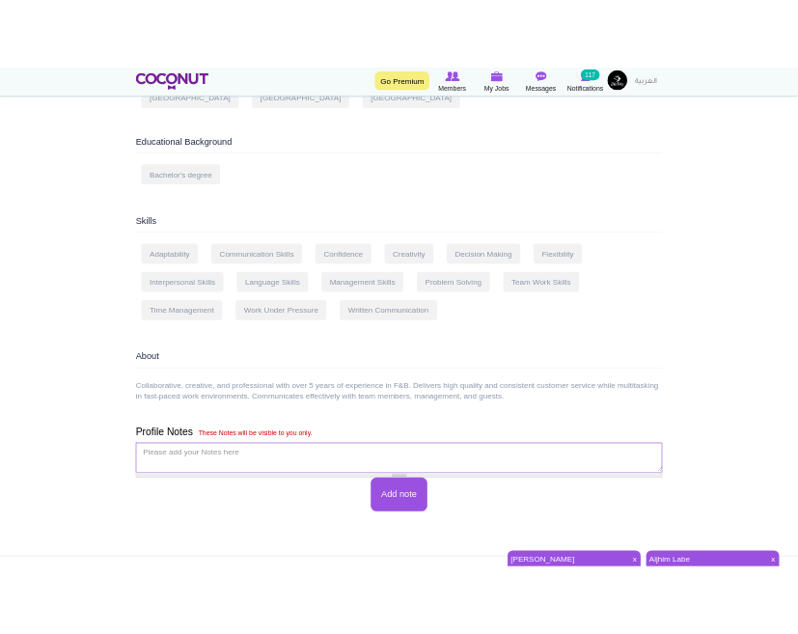
scroll to position [1312, 0]
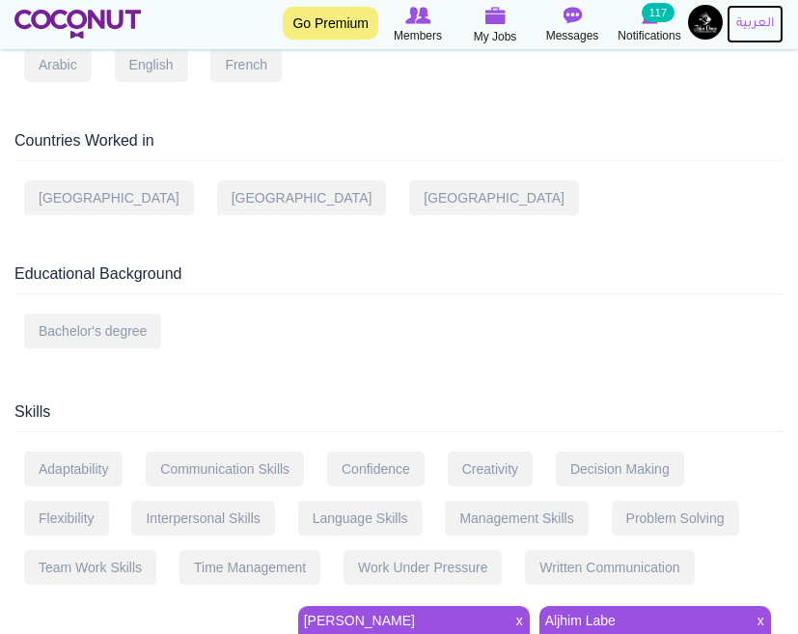
click at [751, 27] on link "العربية" at bounding box center [755, 24] width 57 height 39
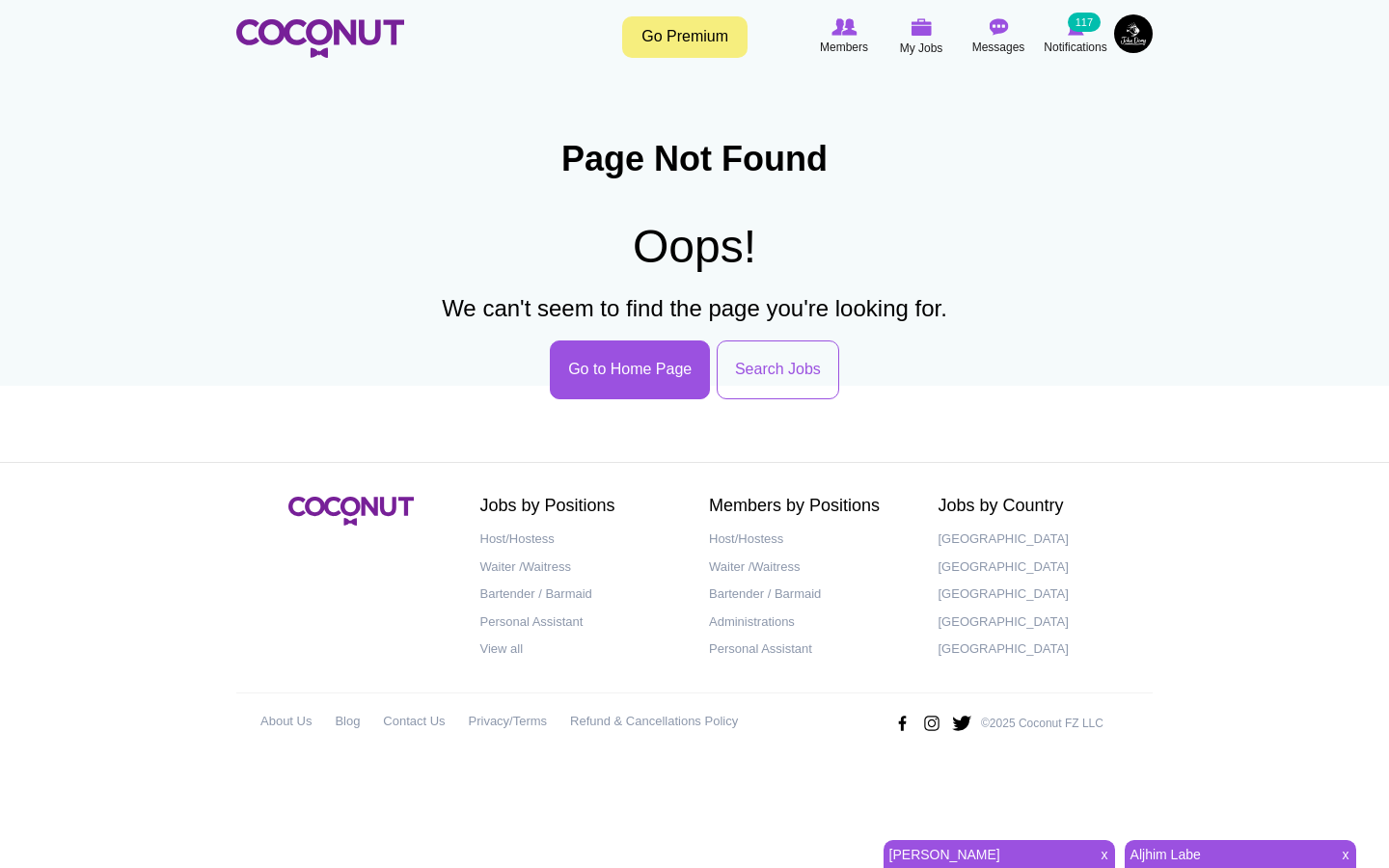
click at [796, 41] on img at bounding box center [1133, 33] width 39 height 39
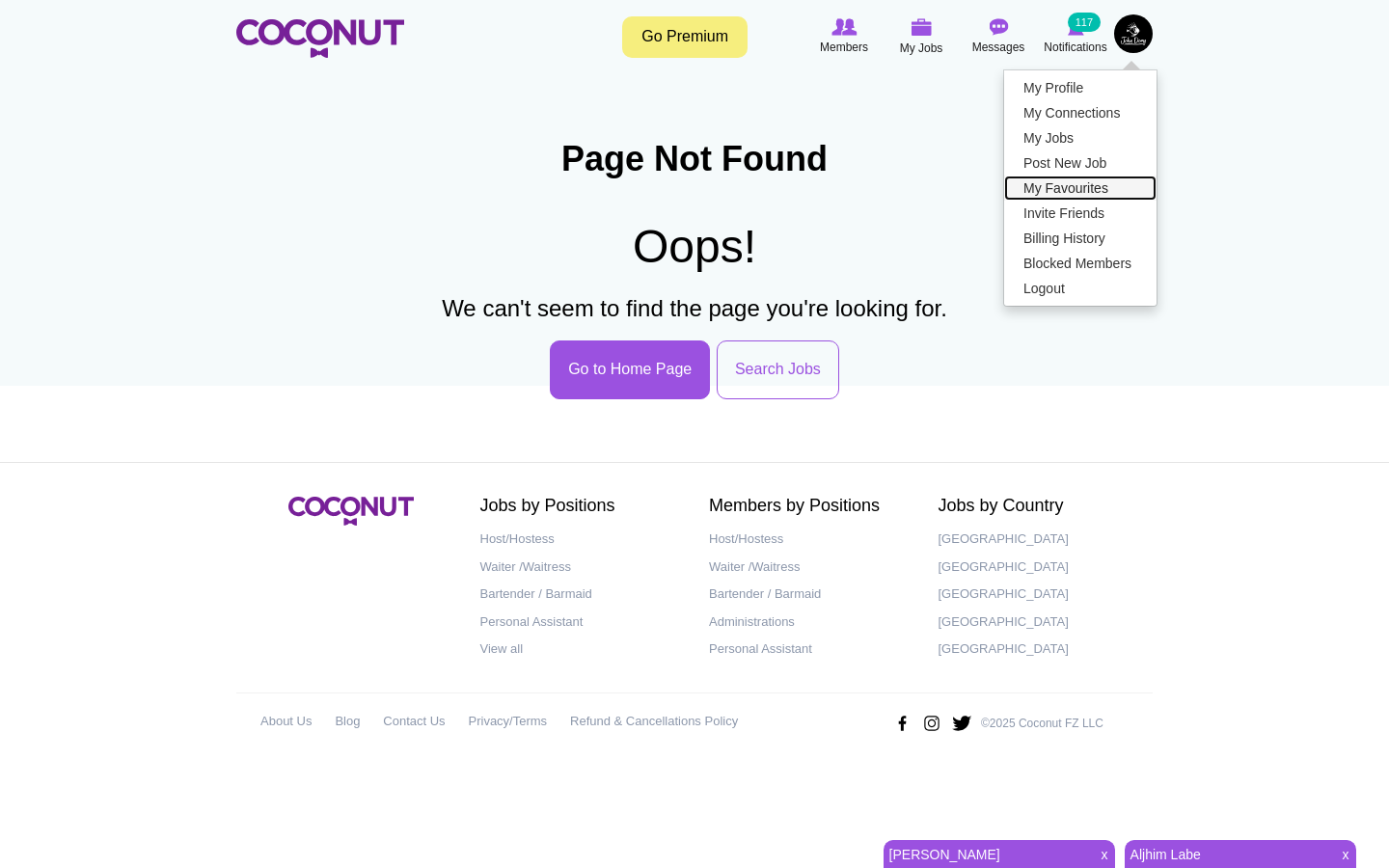
click at [796, 187] on link "My Favourites" at bounding box center [1080, 188] width 153 height 25
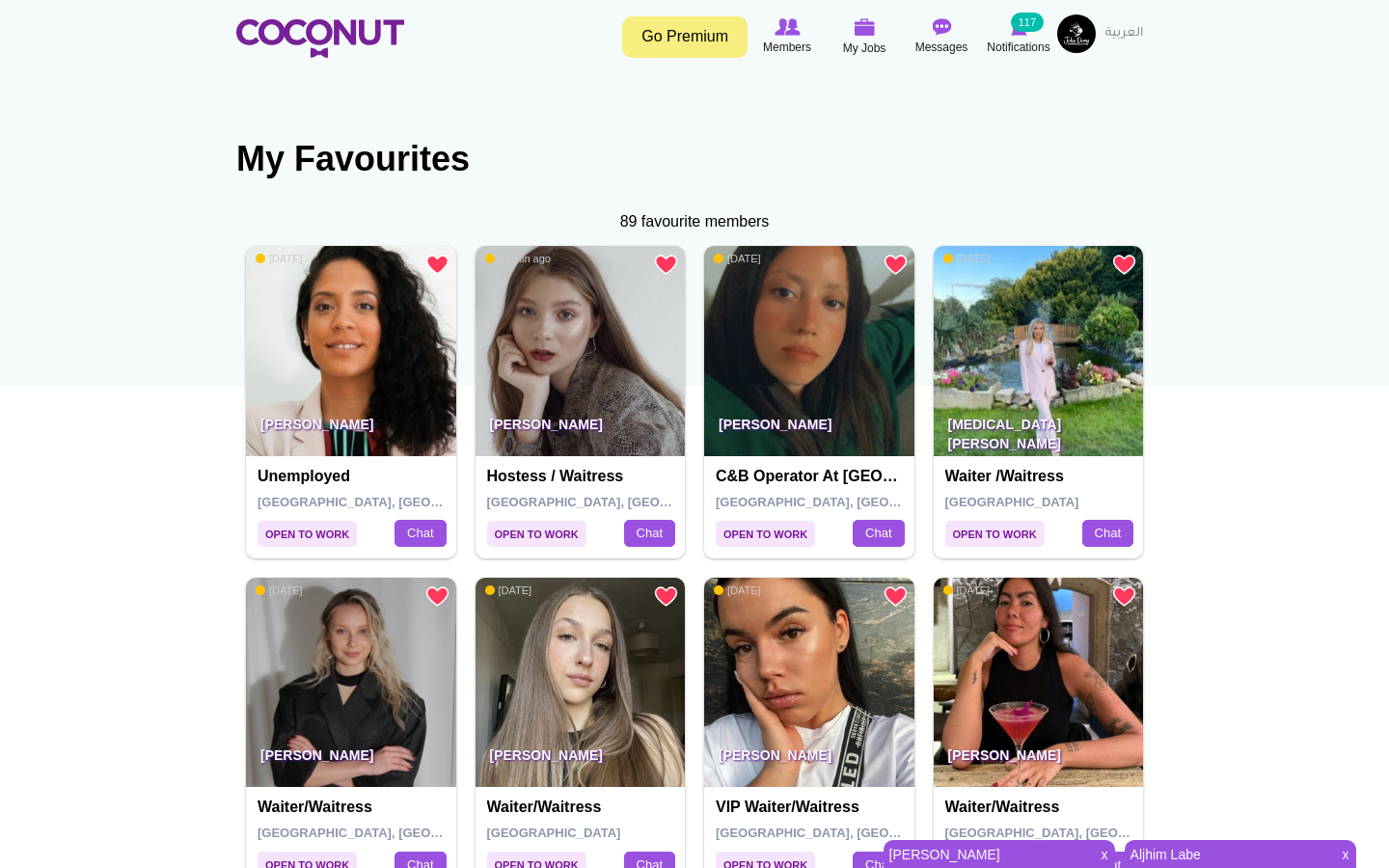
click at [1078, 26] on img at bounding box center [1076, 33] width 39 height 39
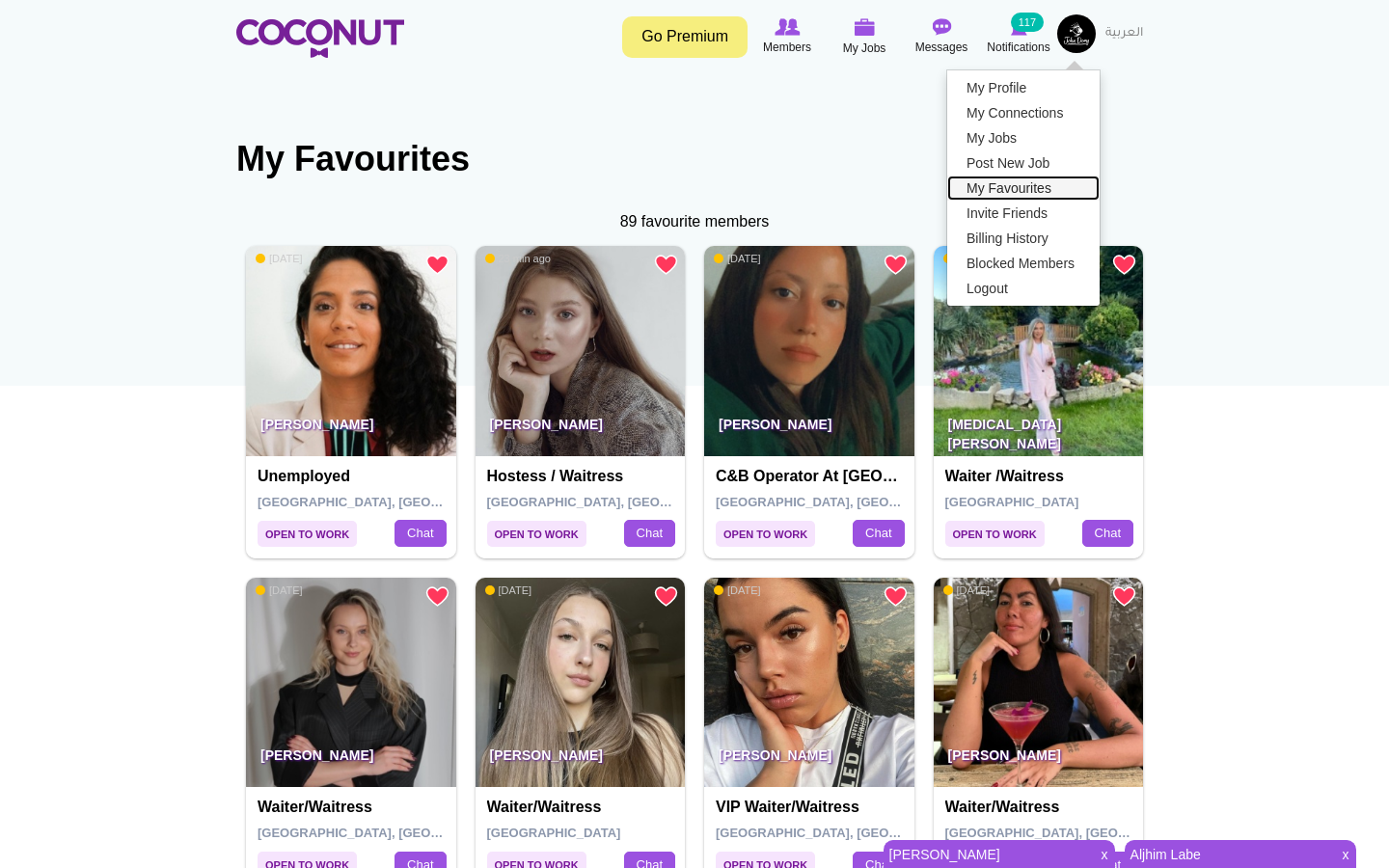
click at [1012, 188] on link "My Favourites" at bounding box center [1023, 188] width 153 height 25
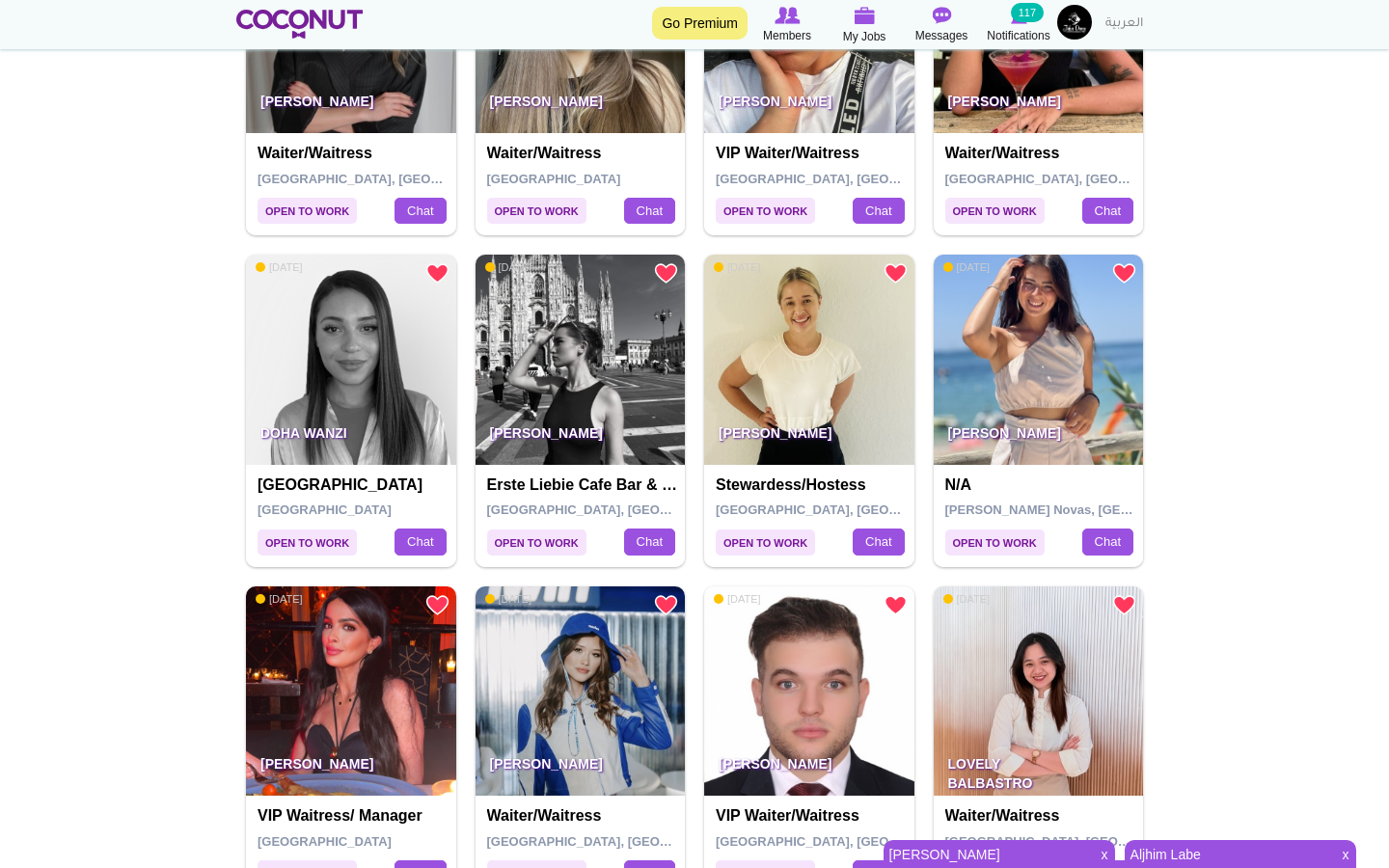
scroll to position [1116, 0]
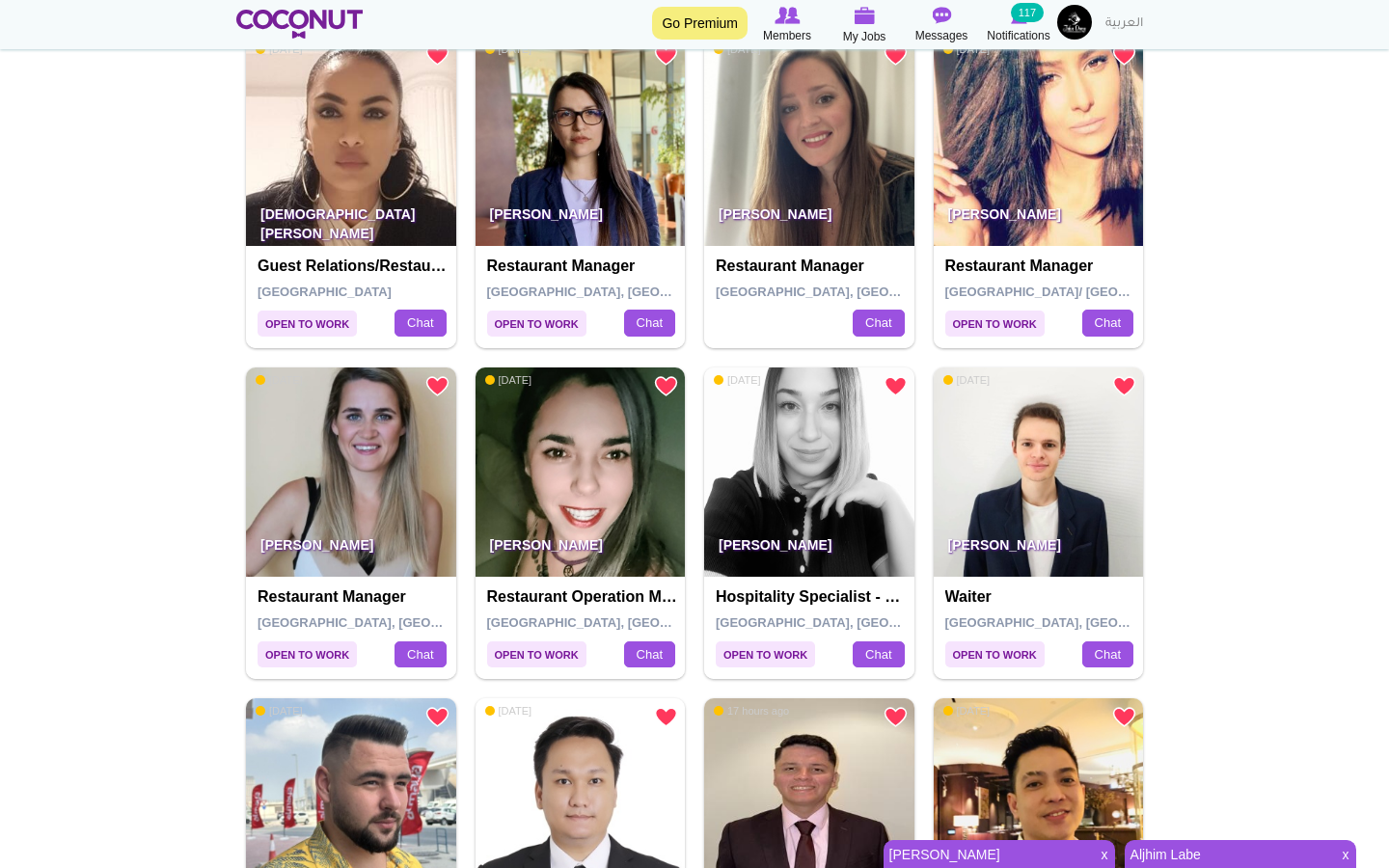
scroll to position [3776, 0]
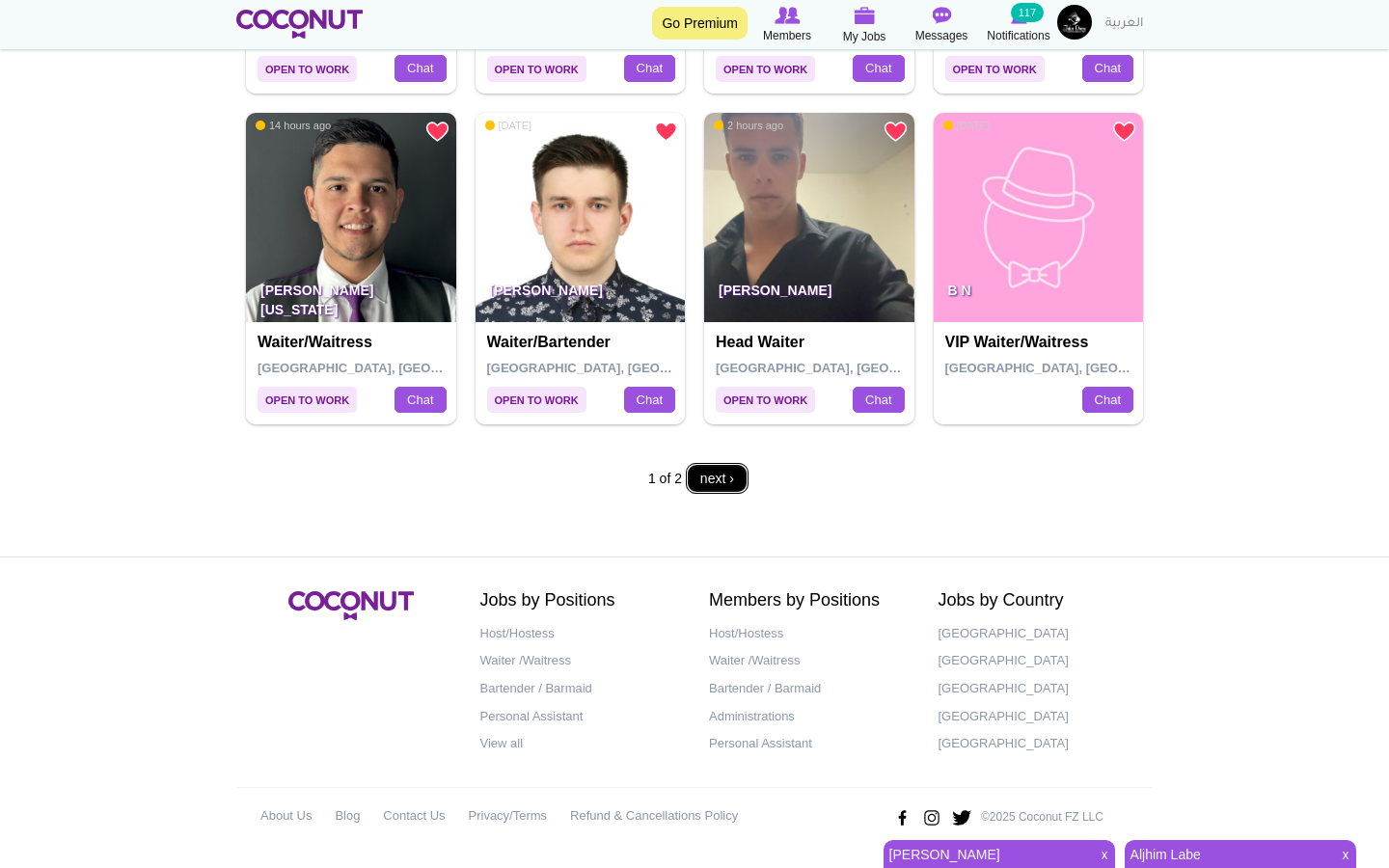
click at [716, 480] on link "next ›" at bounding box center [716, 477] width 63 height 31
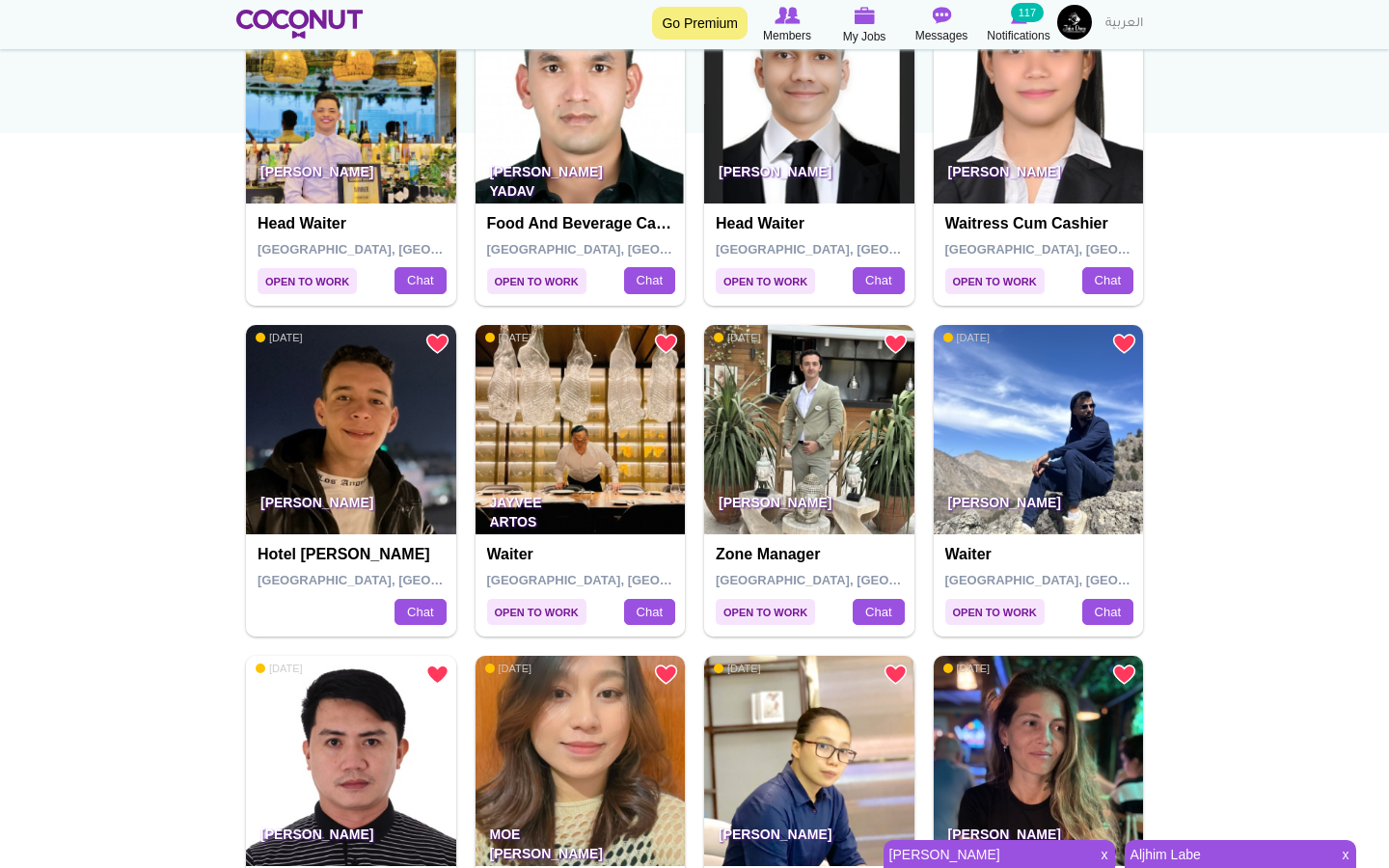
scroll to position [0, 0]
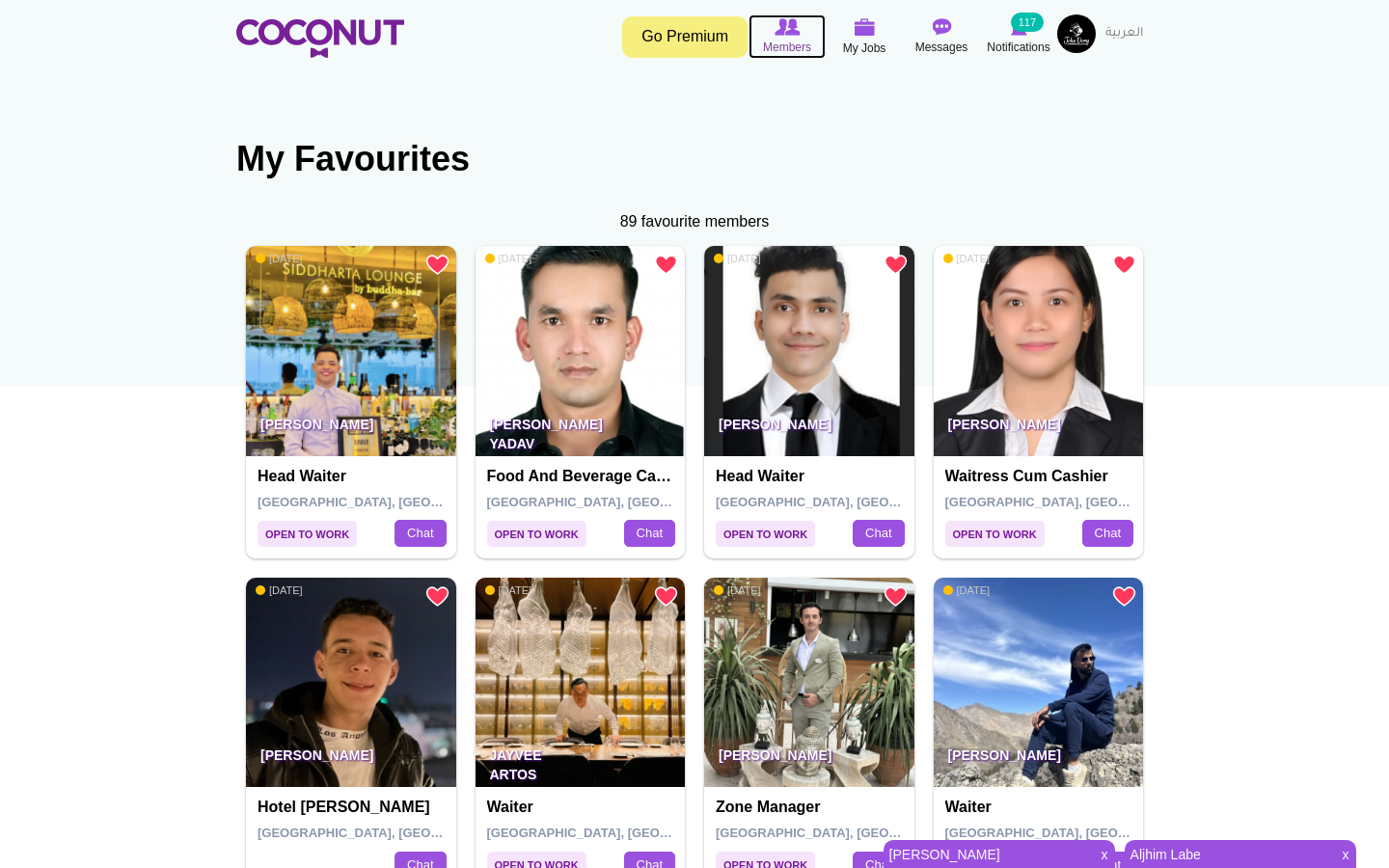
click at [799, 40] on span "Members" at bounding box center [786, 47] width 48 height 19
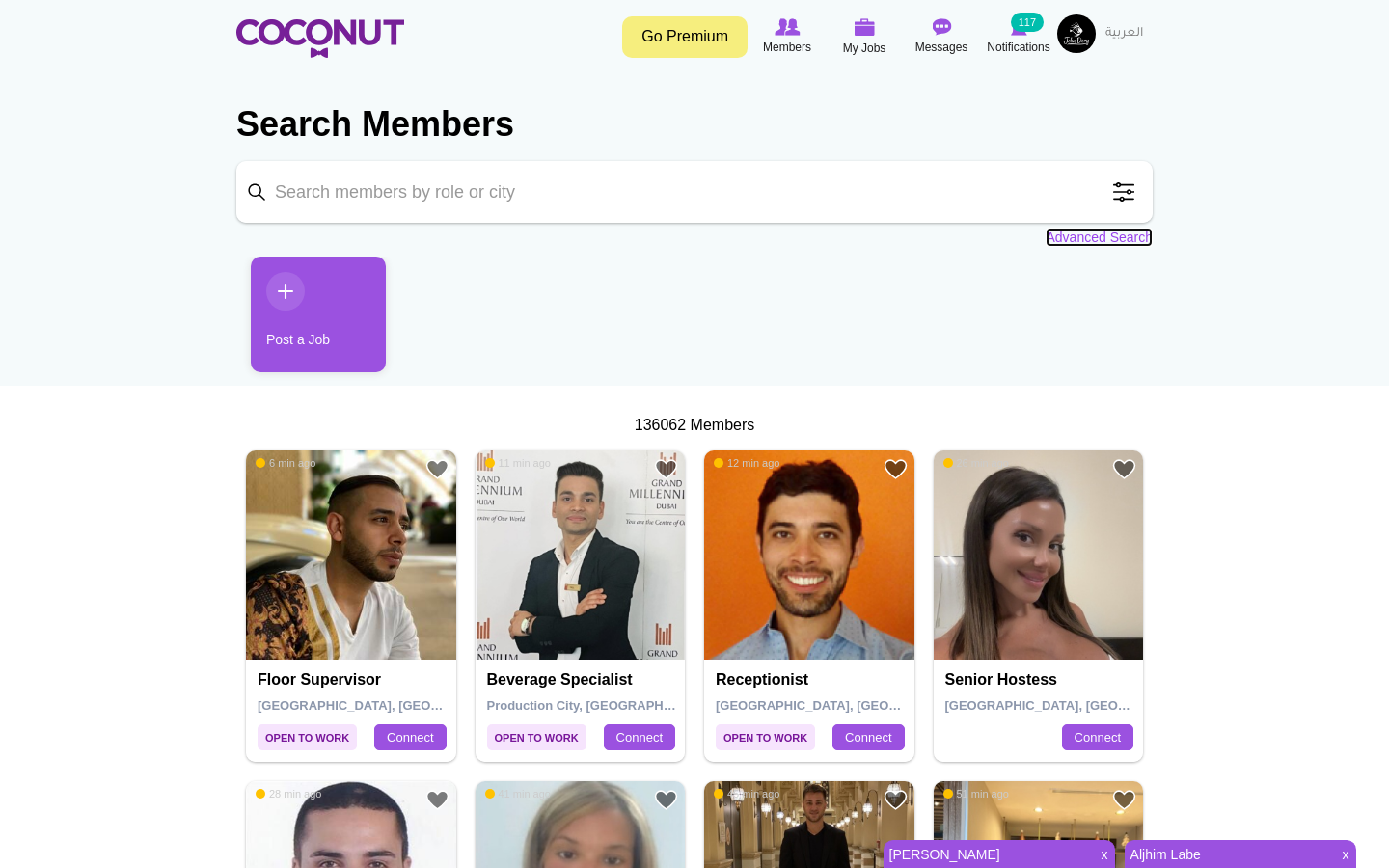
click at [1125, 231] on link "Advanced Search" at bounding box center [1098, 237] width 107 height 19
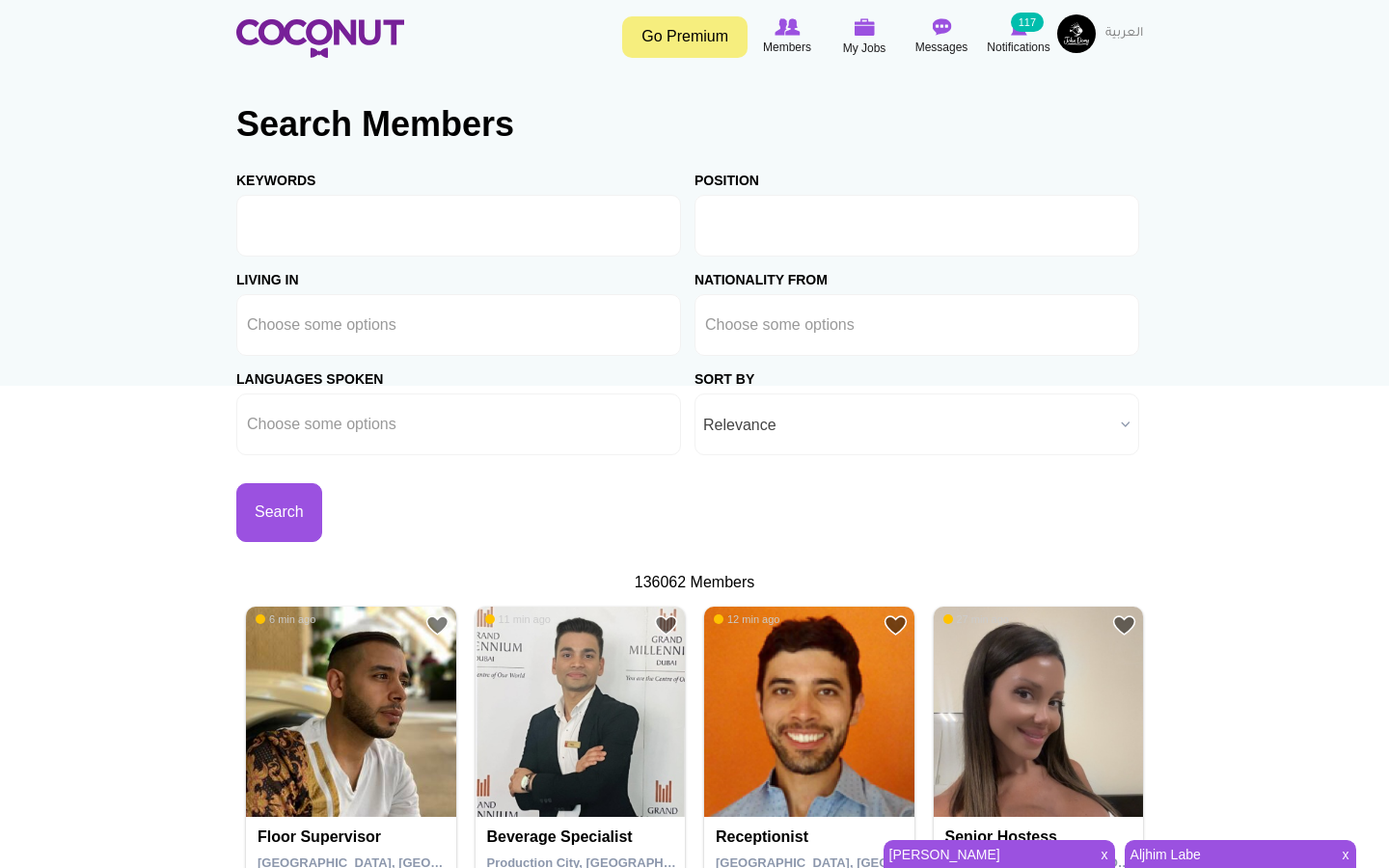
click at [763, 224] on input "text" at bounding box center [792, 225] width 174 height 17
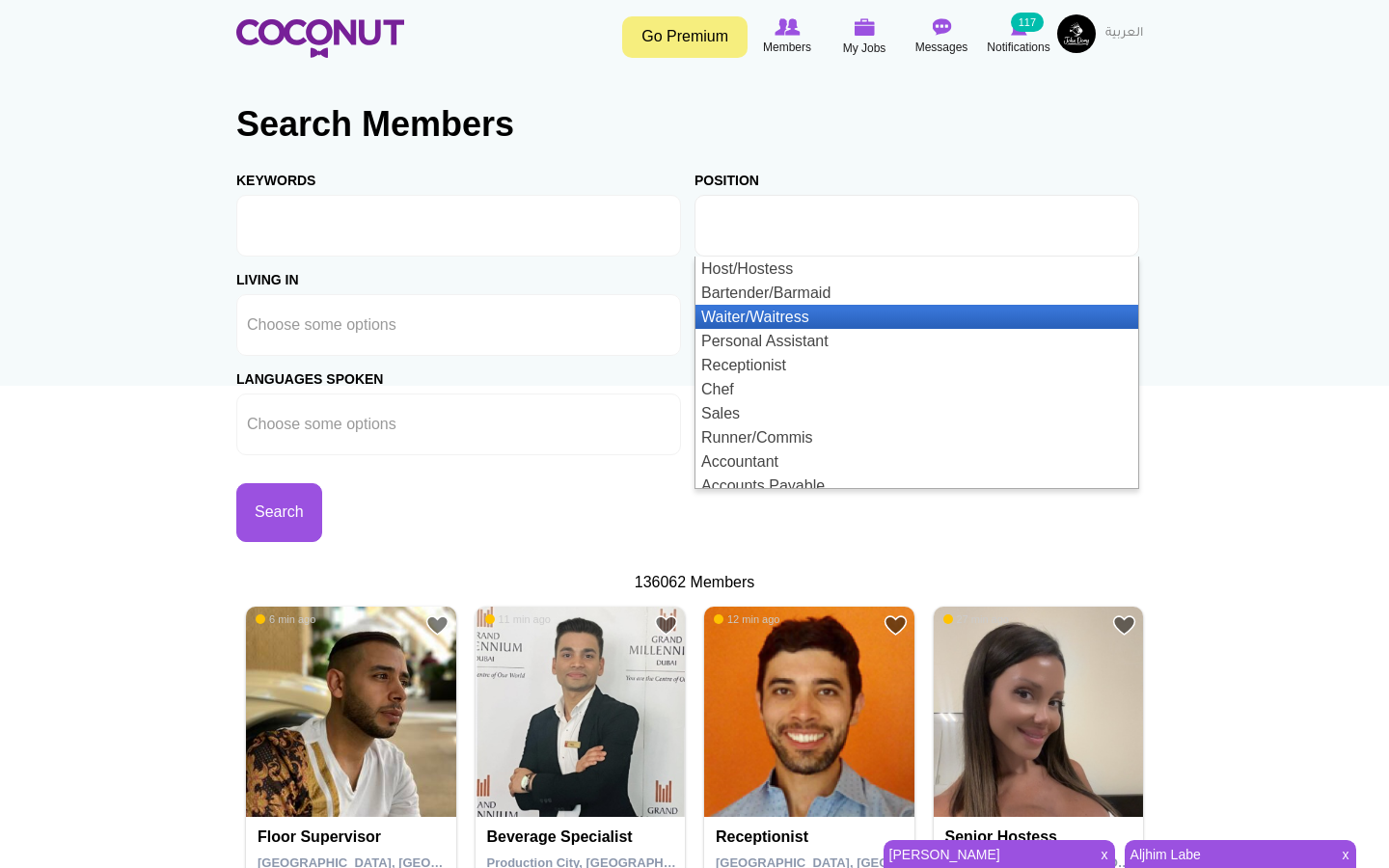
click at [758, 316] on li "Waiter/Waitress" at bounding box center [916, 317] width 443 height 24
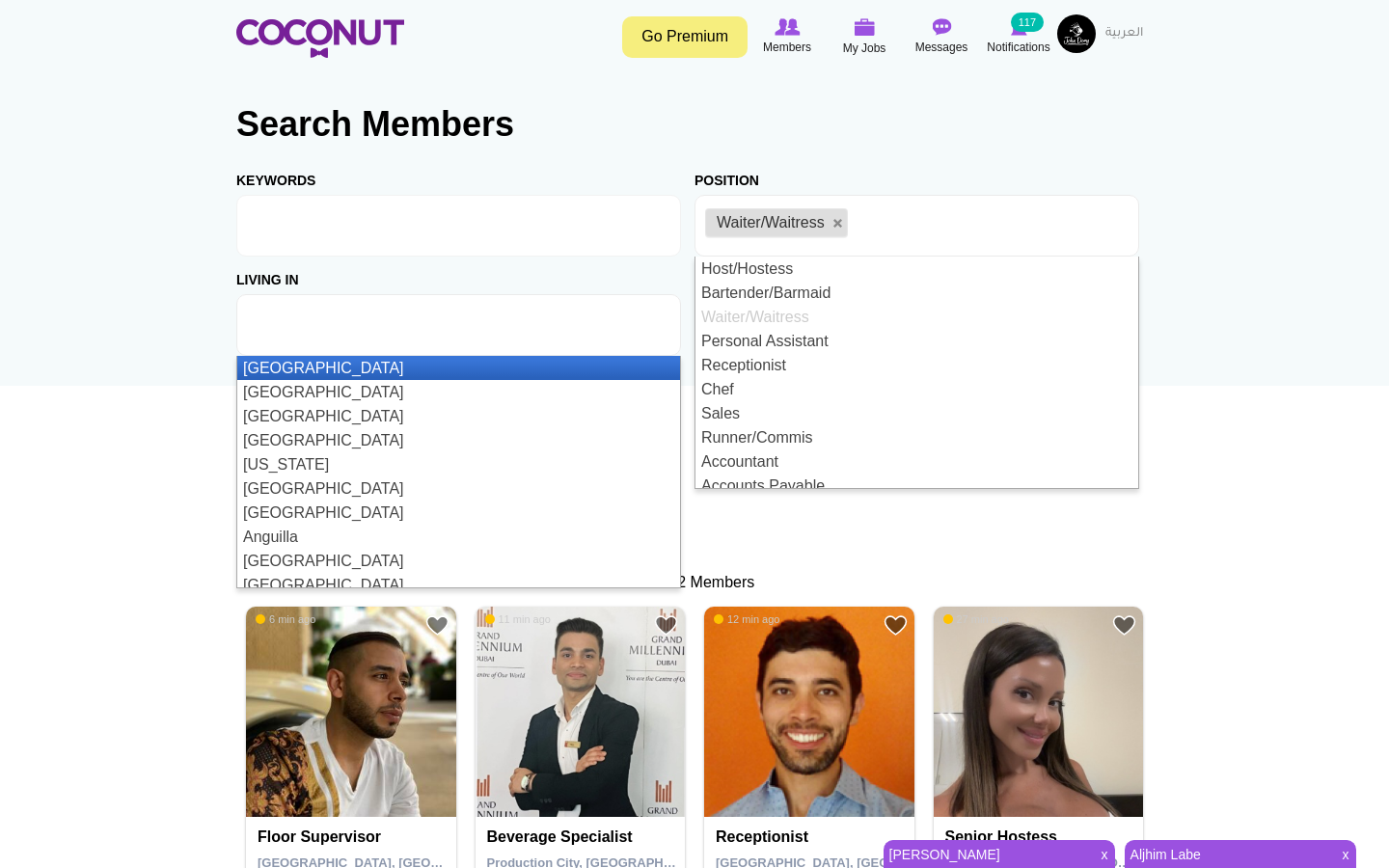
click at [401, 330] on input "text" at bounding box center [334, 325] width 174 height 17
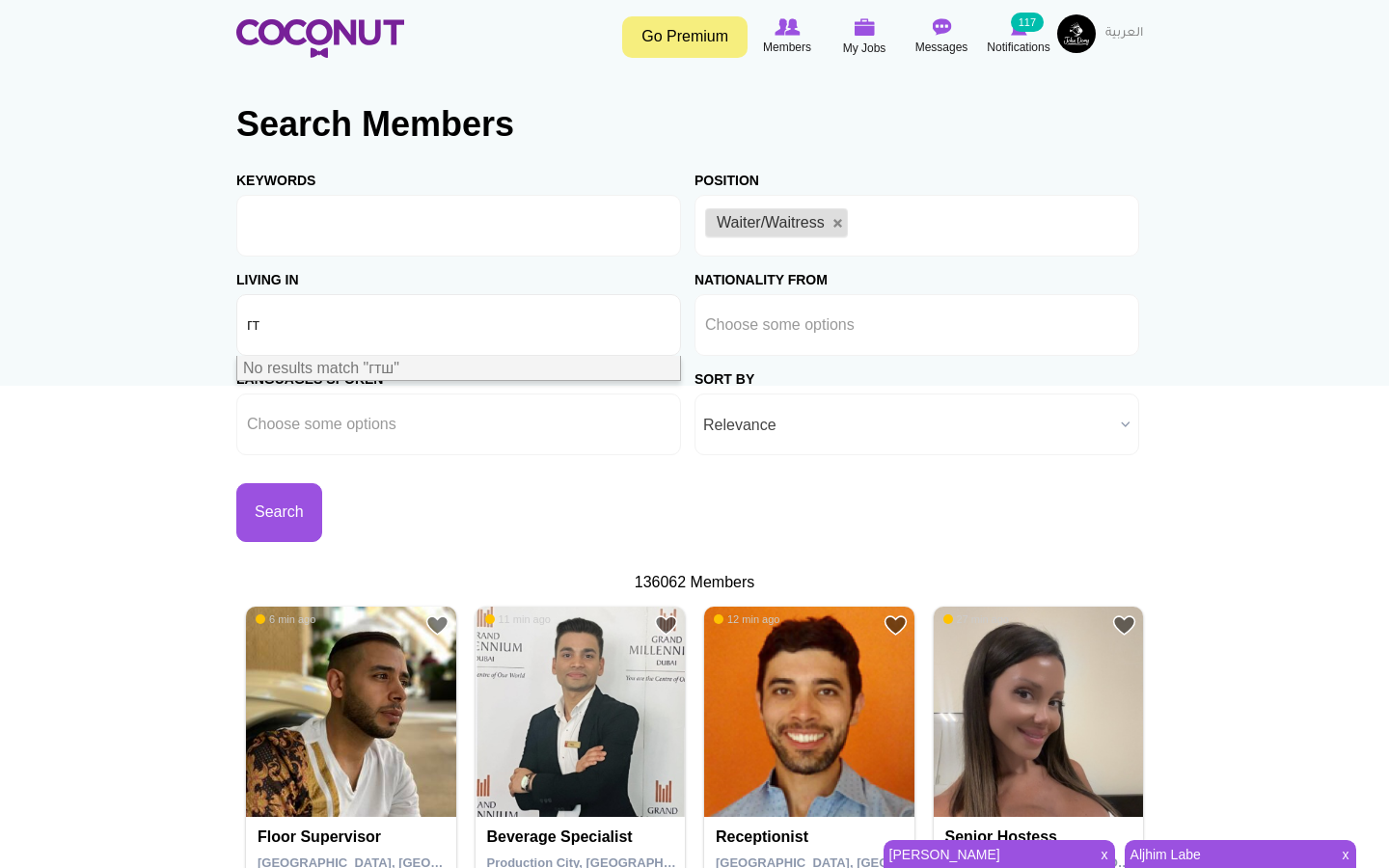
type input "г"
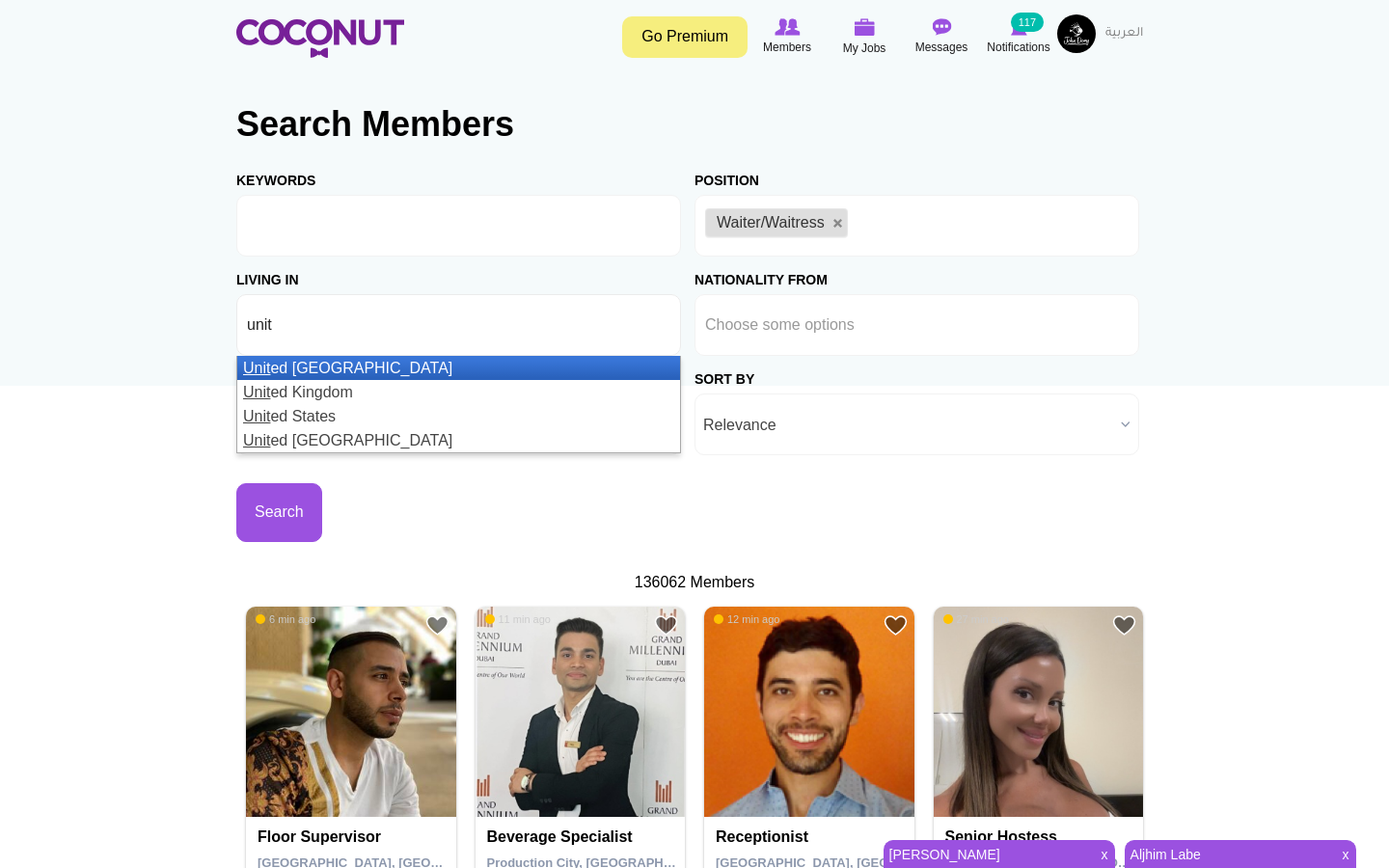
type input "unit"
click at [414, 367] on li "Unit ed Arab Emirates" at bounding box center [458, 368] width 443 height 24
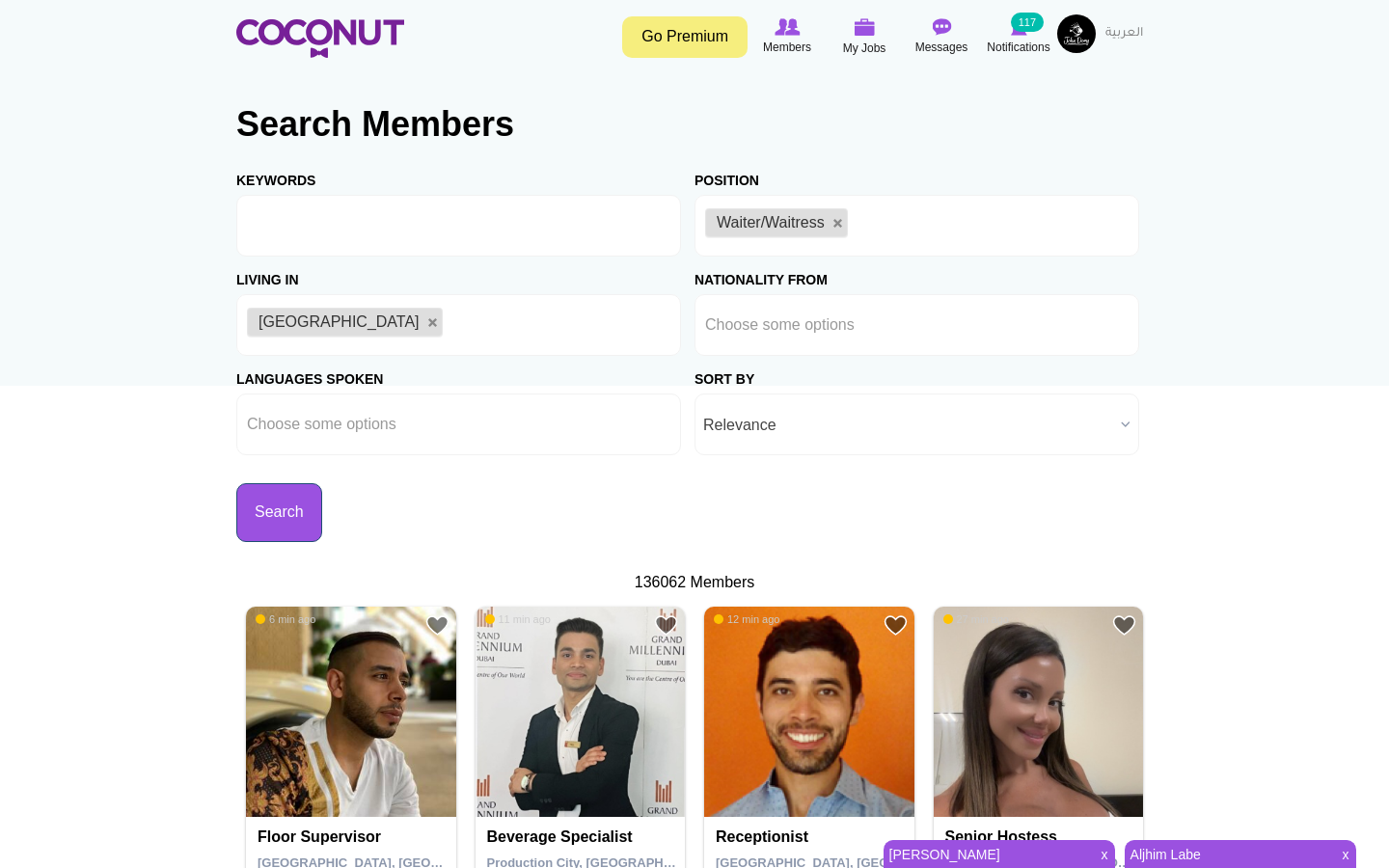
click at [272, 515] on button "Search" at bounding box center [279, 512] width 86 height 59
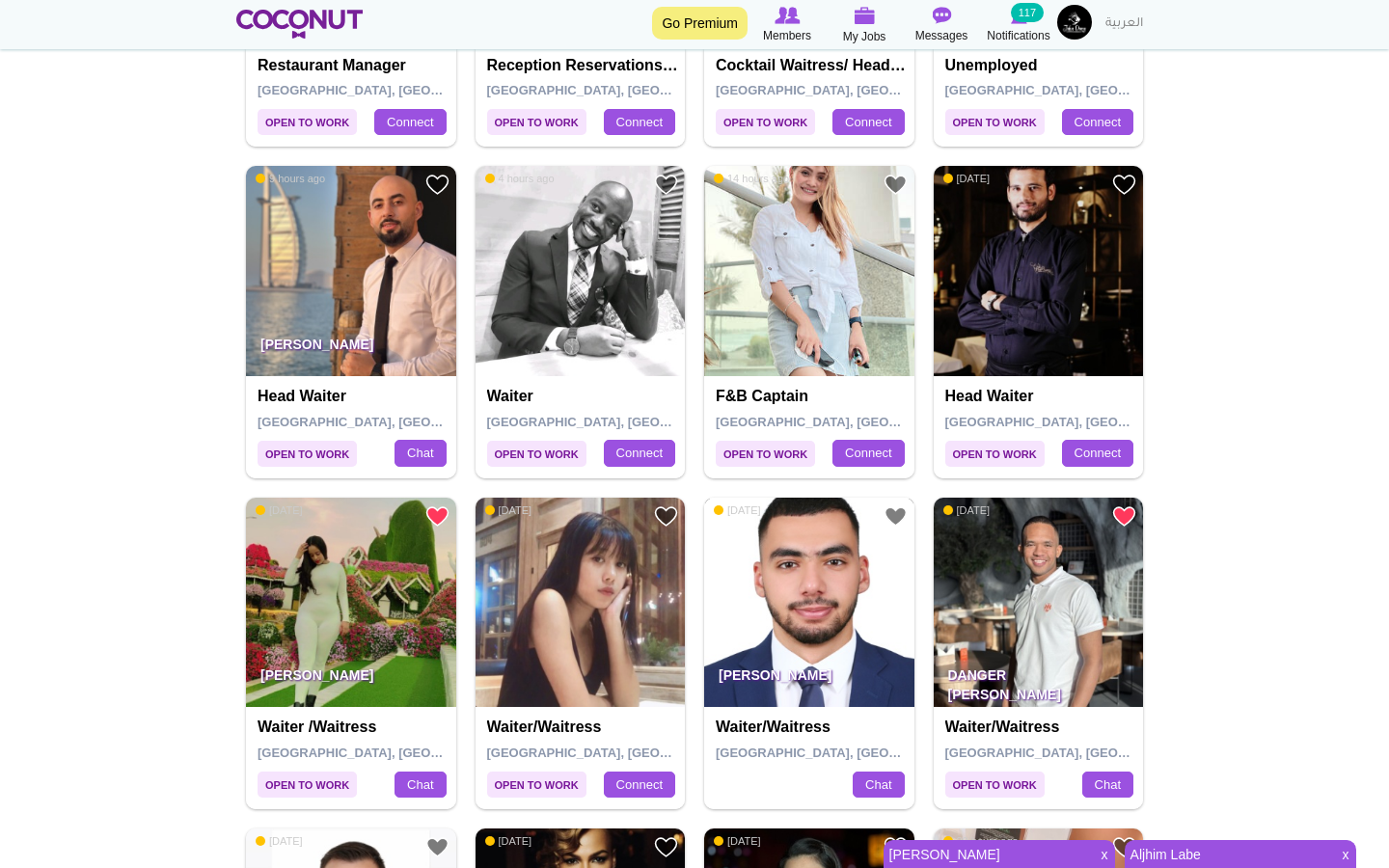
scroll to position [2155, 0]
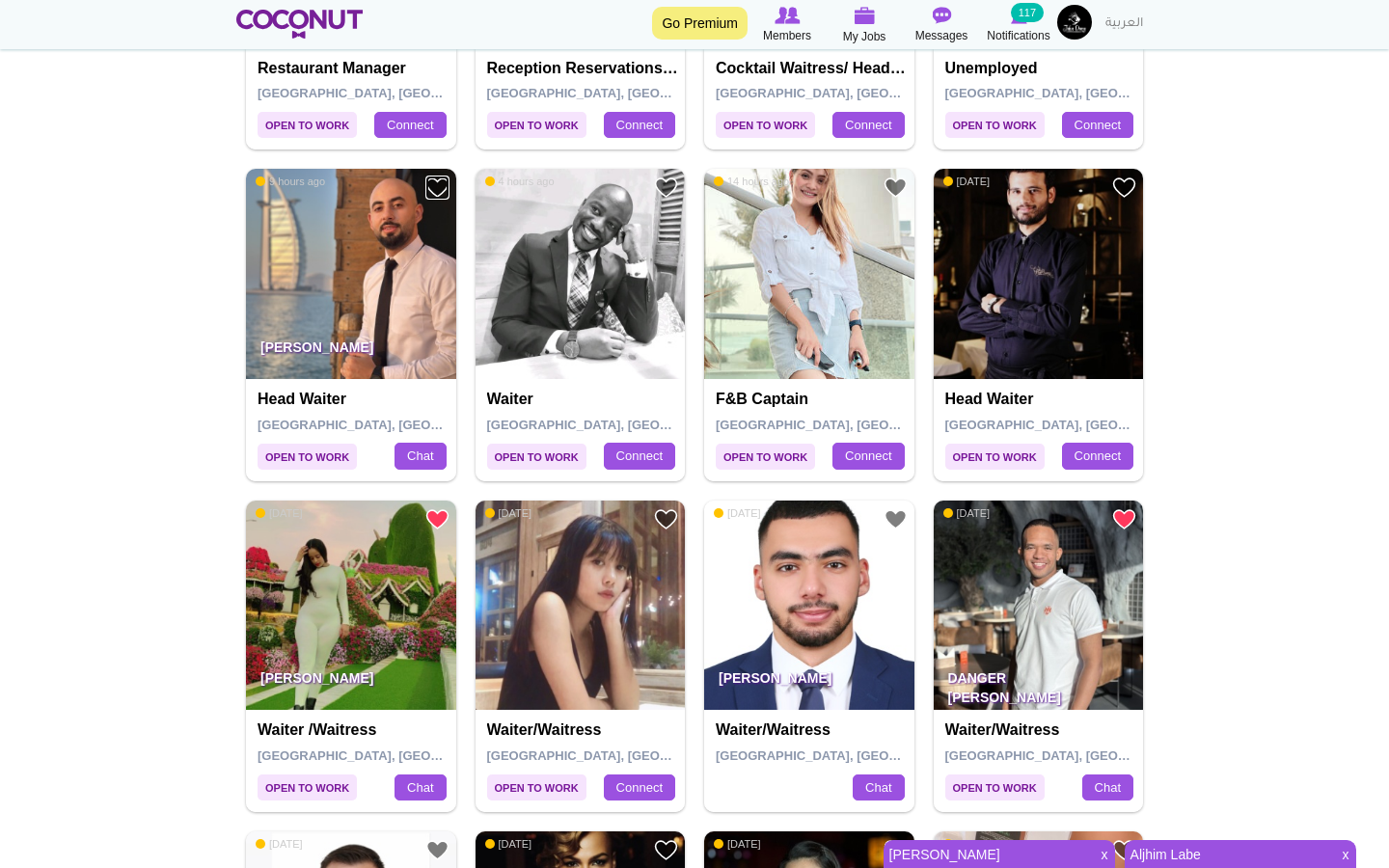
click at [434, 192] on link "Add to Favourites" at bounding box center [438, 188] width 24 height 24
click at [898, 519] on link "Add to Favourites" at bounding box center [895, 519] width 24 height 24
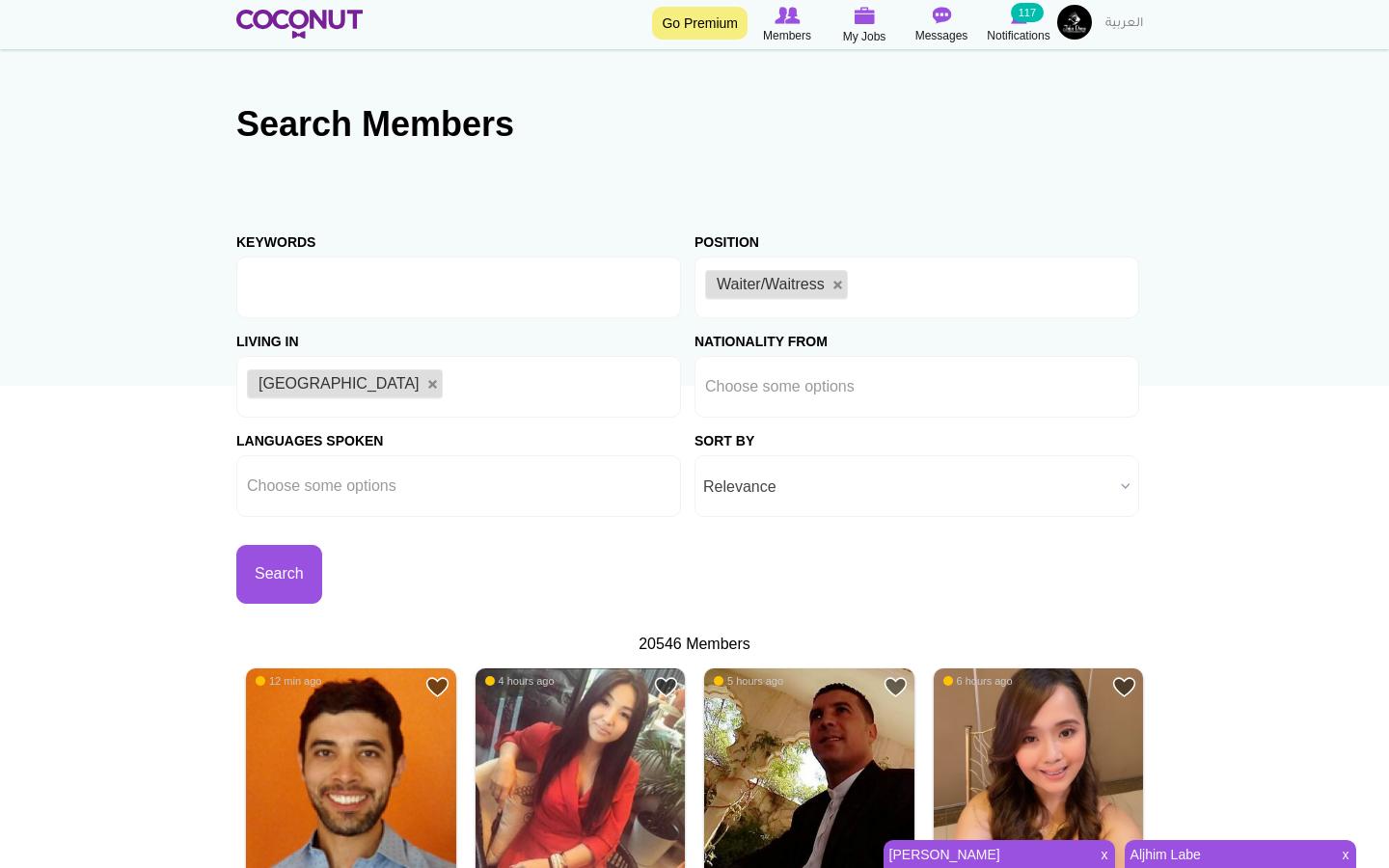
scroll to position [93, 0]
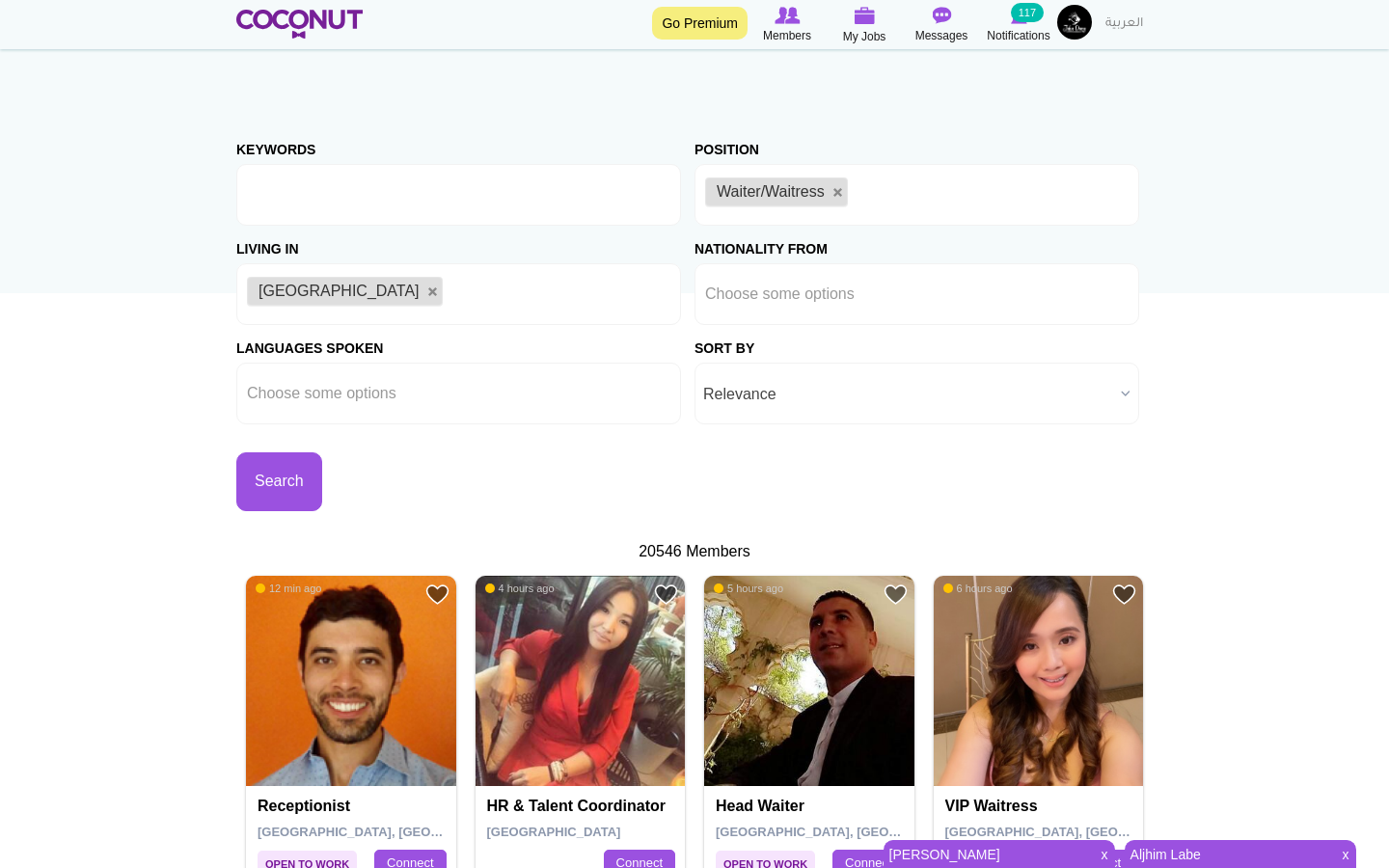
click at [524, 279] on ul "[GEOGRAPHIC_DATA]" at bounding box center [458, 295] width 445 height 62
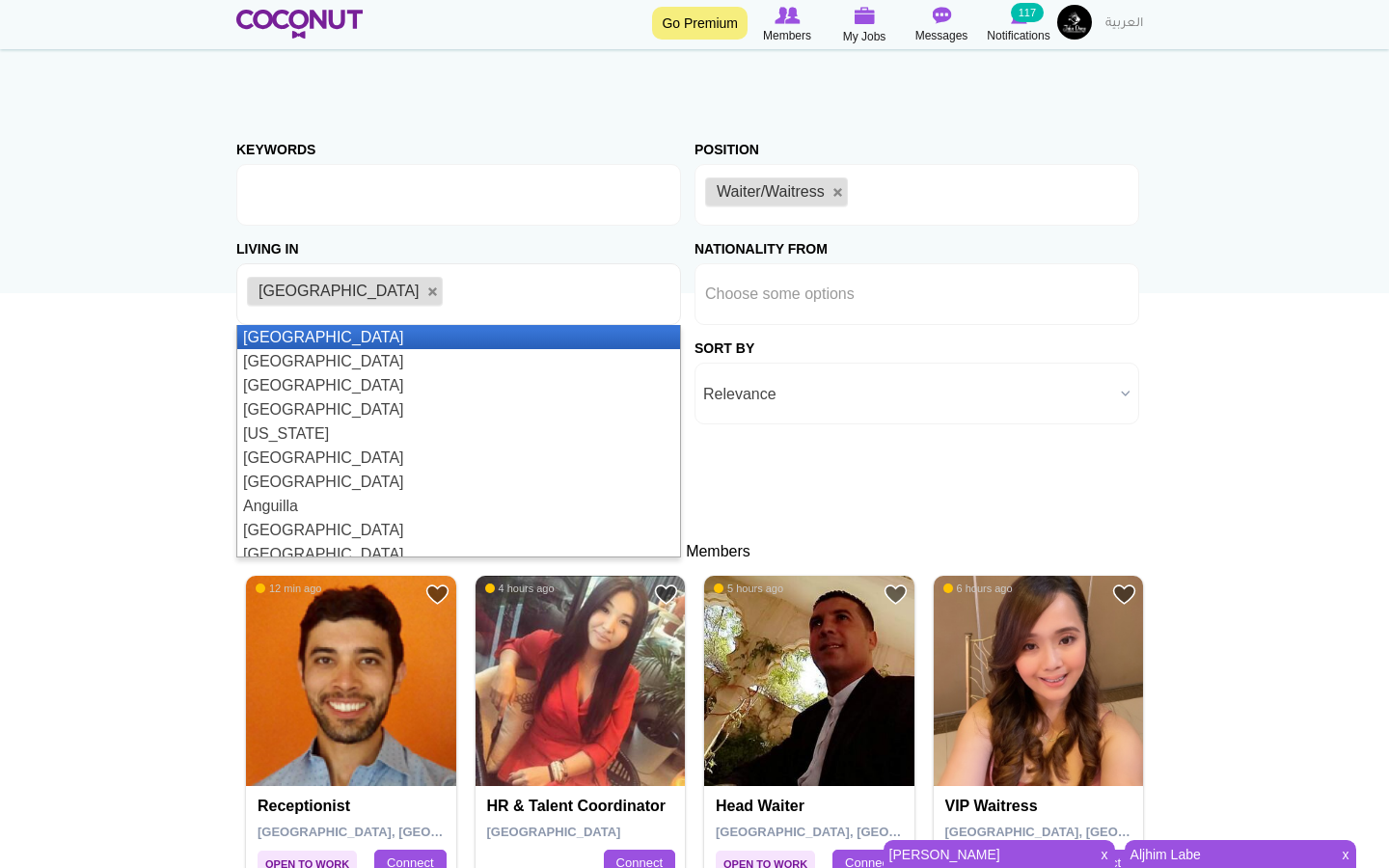
click at [775, 293] on input "Choose some options" at bounding box center [792, 294] width 174 height 17
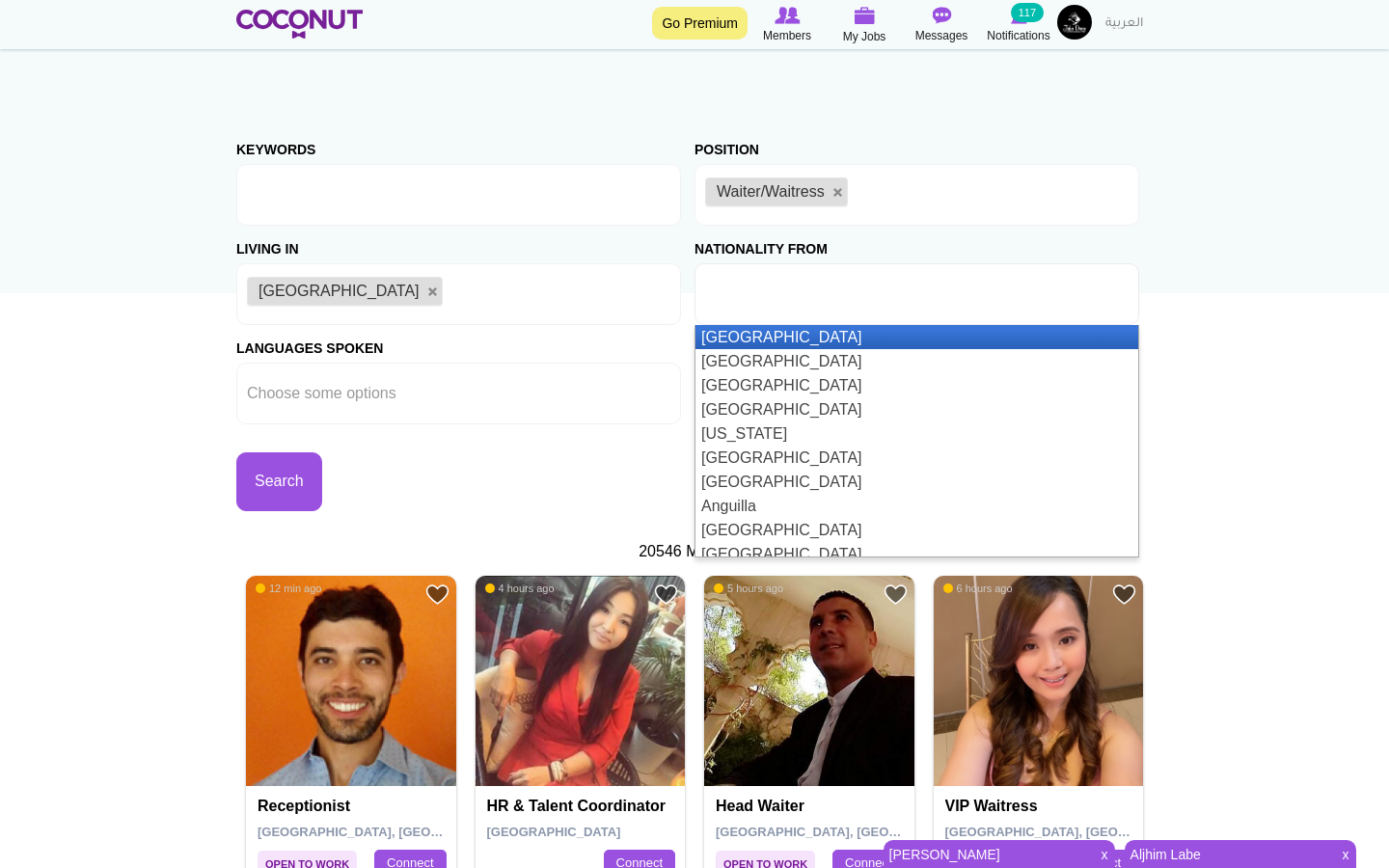
type input "Choose some options"
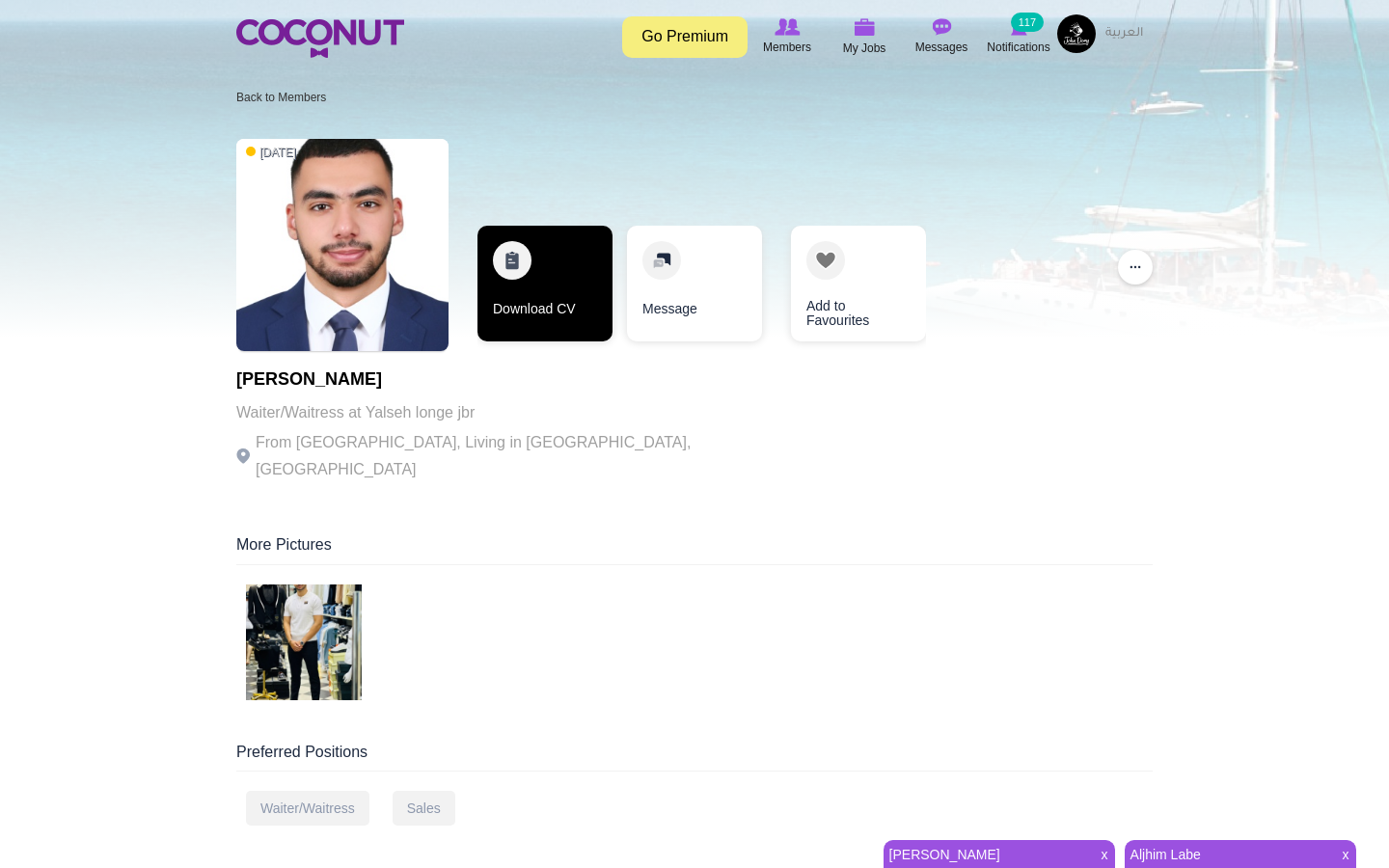
click at [551, 291] on link "Download CV" at bounding box center [545, 284] width 135 height 116
